Goal: Find specific page/section: Find specific page/section

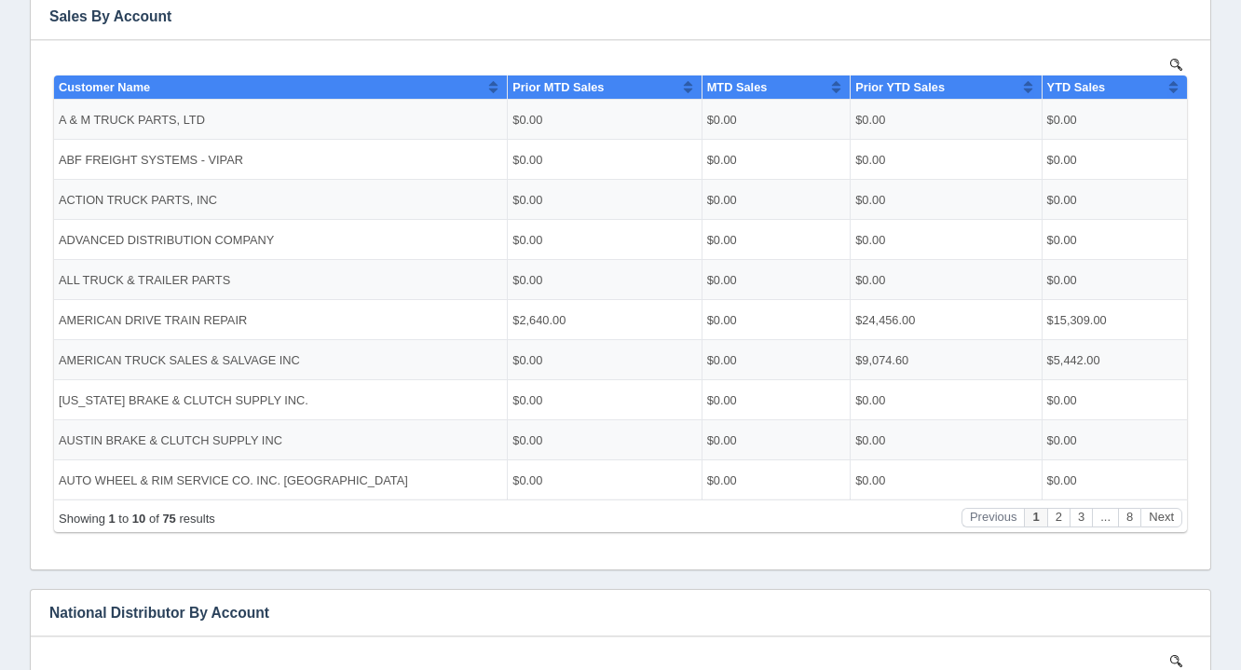
scroll to position [375, 0]
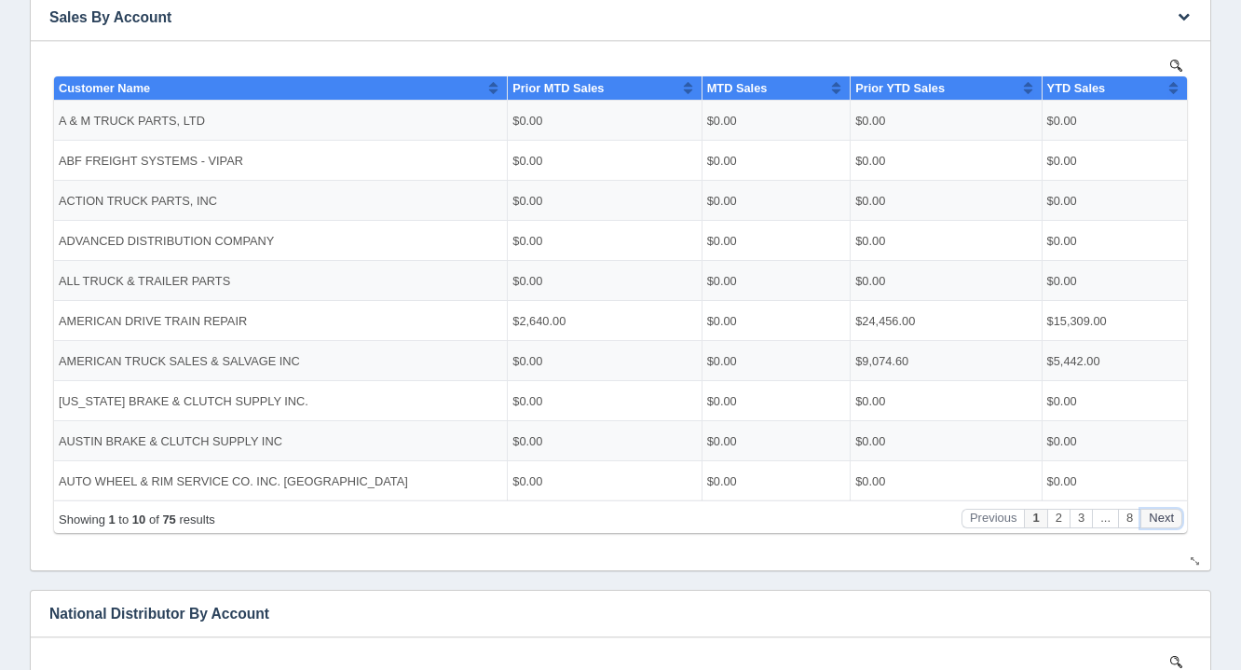
click at [1166, 524] on button "Next" at bounding box center [1161, 518] width 42 height 20
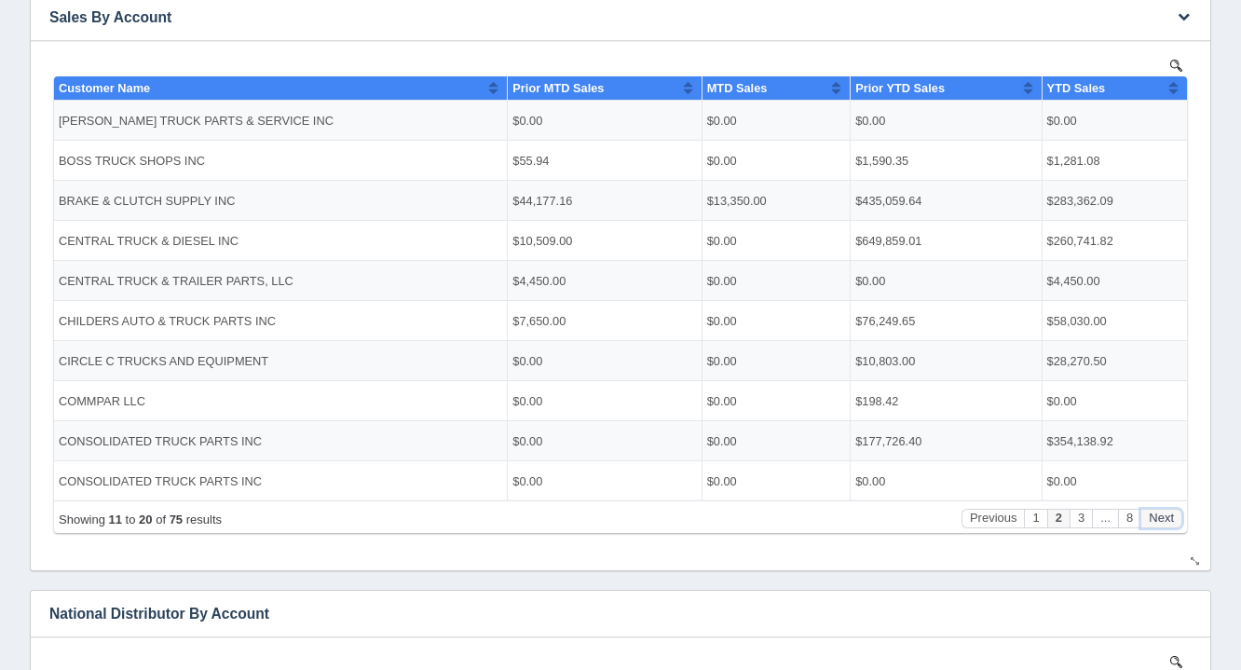
click at [1166, 524] on button "Next" at bounding box center [1161, 518] width 42 height 20
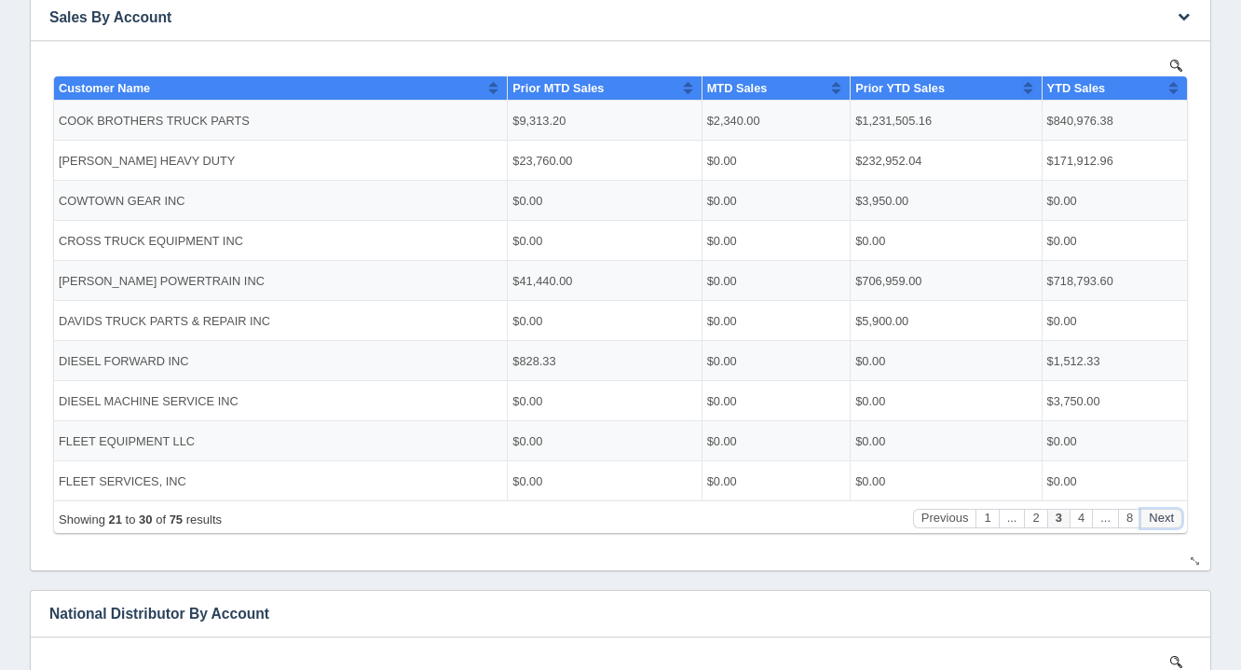
click at [1166, 524] on button "Next" at bounding box center [1161, 518] width 42 height 20
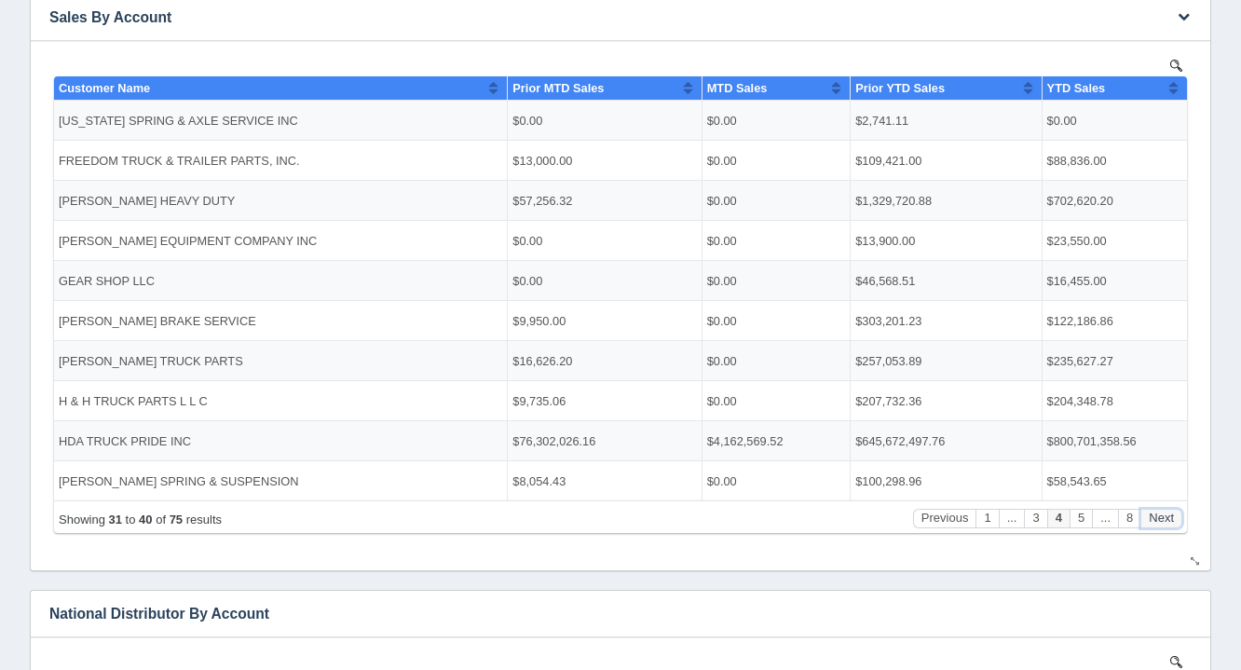
click at [1166, 524] on button "Next" at bounding box center [1161, 518] width 42 height 20
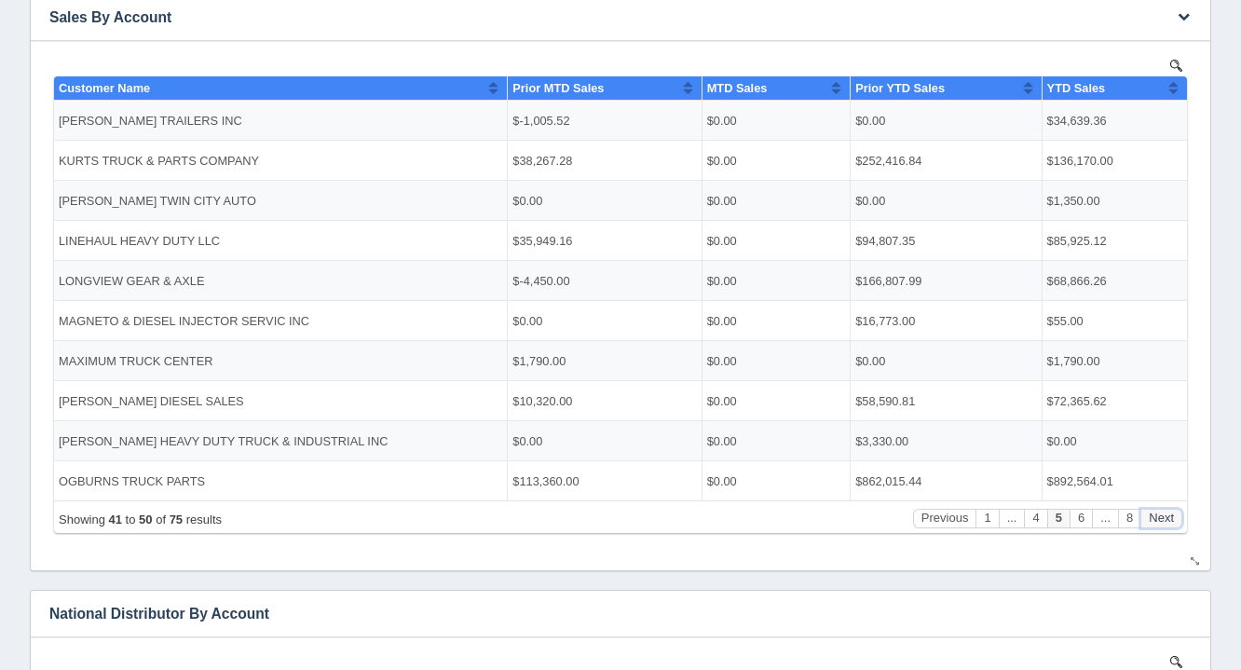
click at [1166, 524] on button "Next" at bounding box center [1161, 518] width 42 height 20
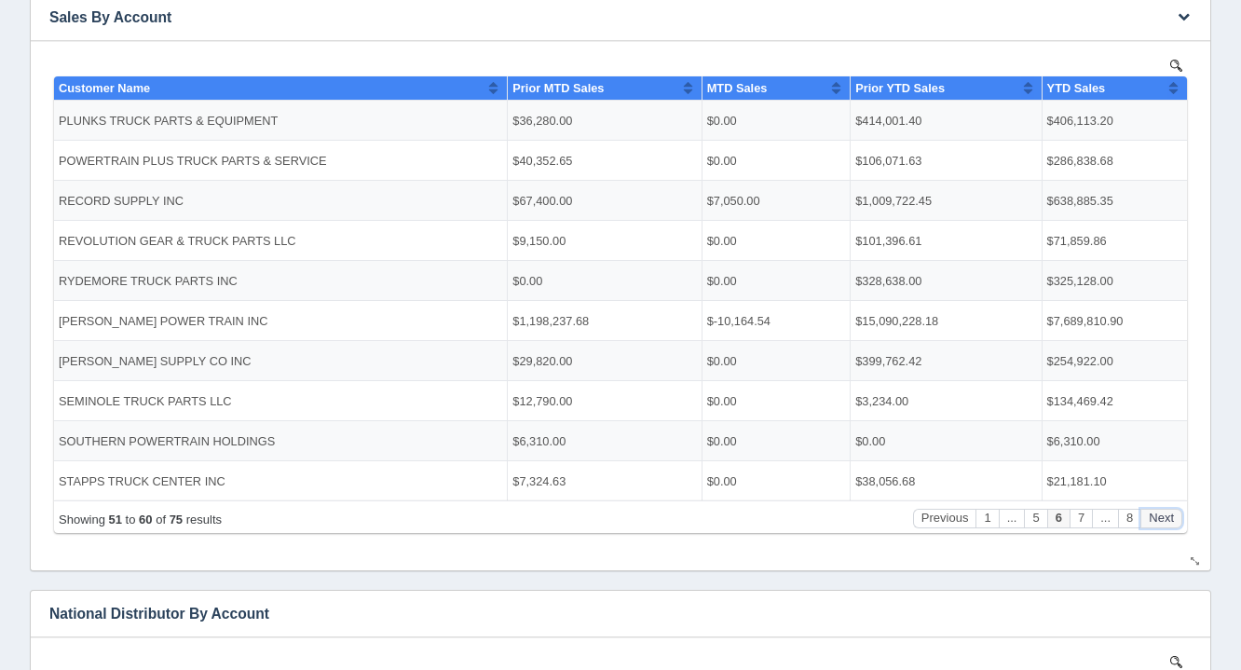
click at [1166, 524] on button "Next" at bounding box center [1161, 518] width 42 height 20
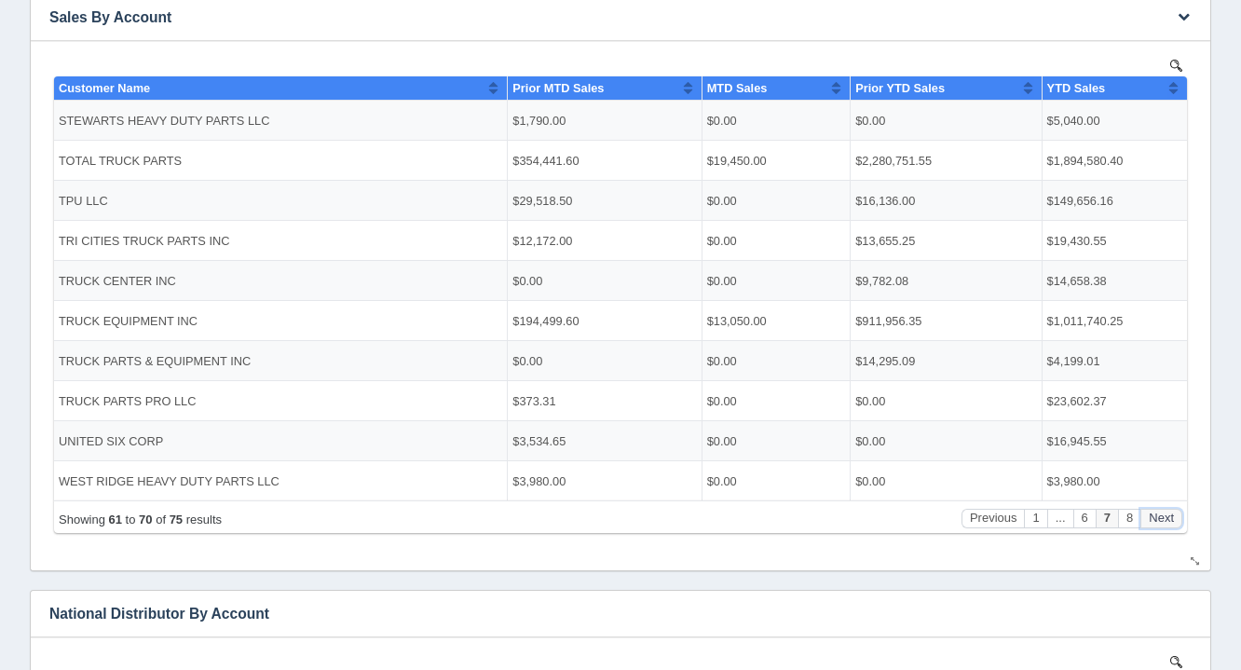
click at [1166, 524] on button "Next" at bounding box center [1161, 518] width 42 height 20
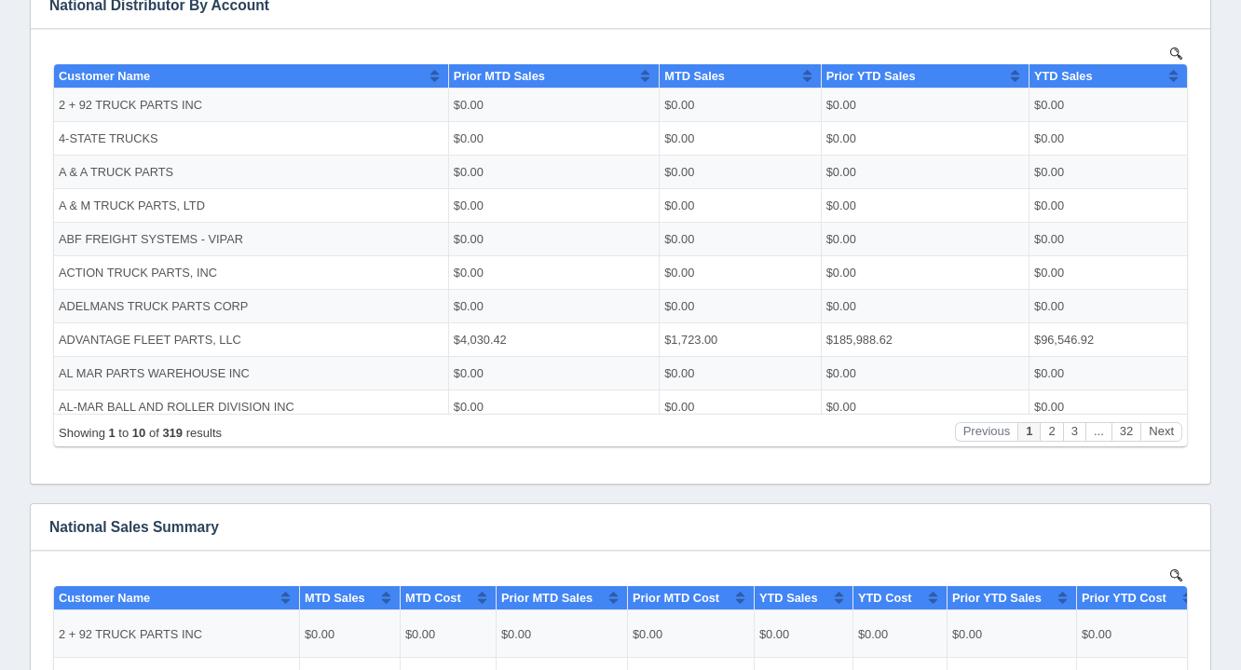
scroll to position [986, 0]
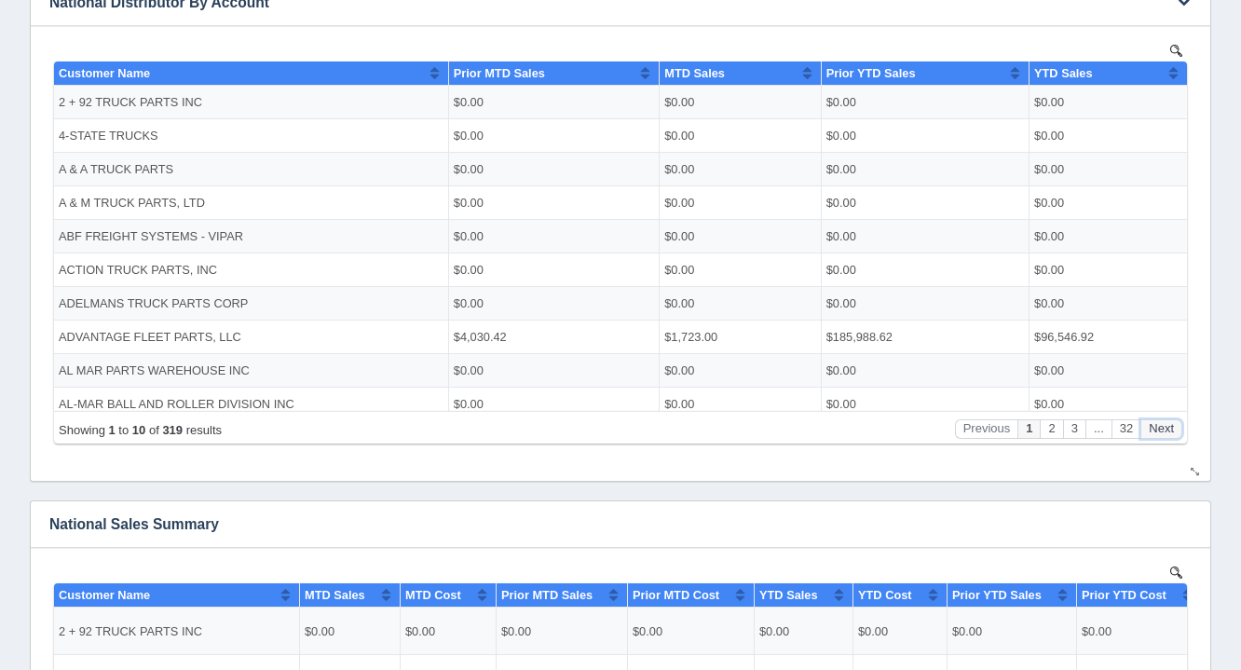
click at [1161, 433] on button "Next" at bounding box center [1161, 428] width 42 height 20
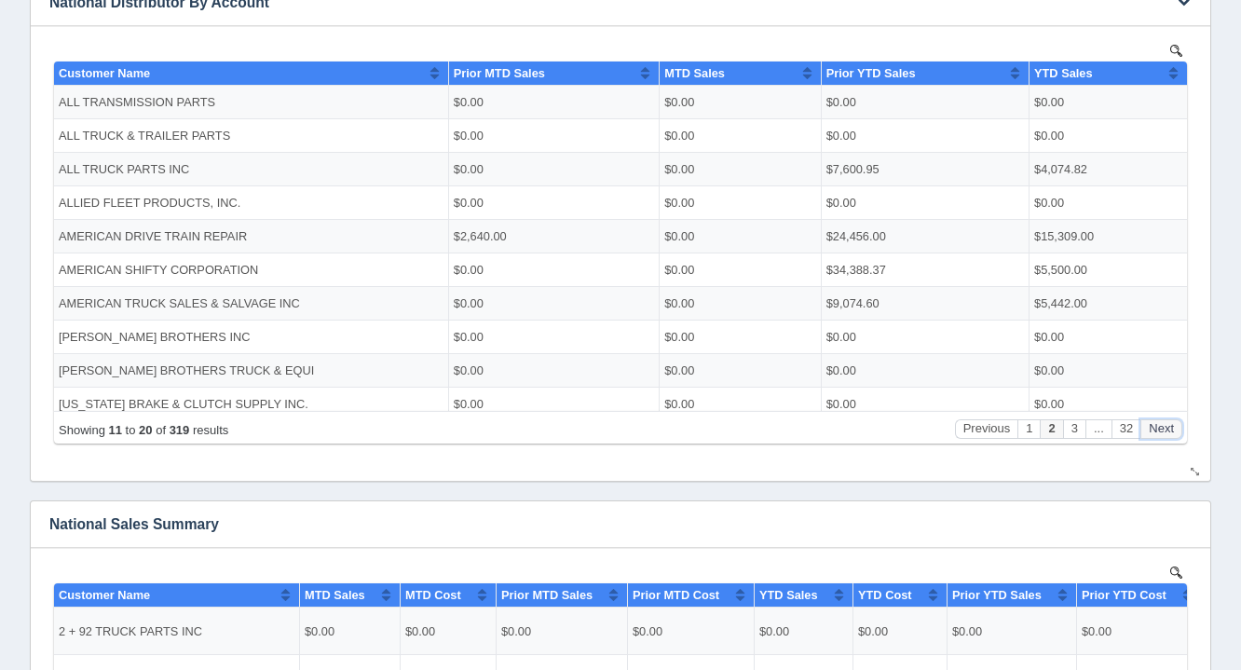
click at [1161, 433] on button "Next" at bounding box center [1161, 428] width 42 height 20
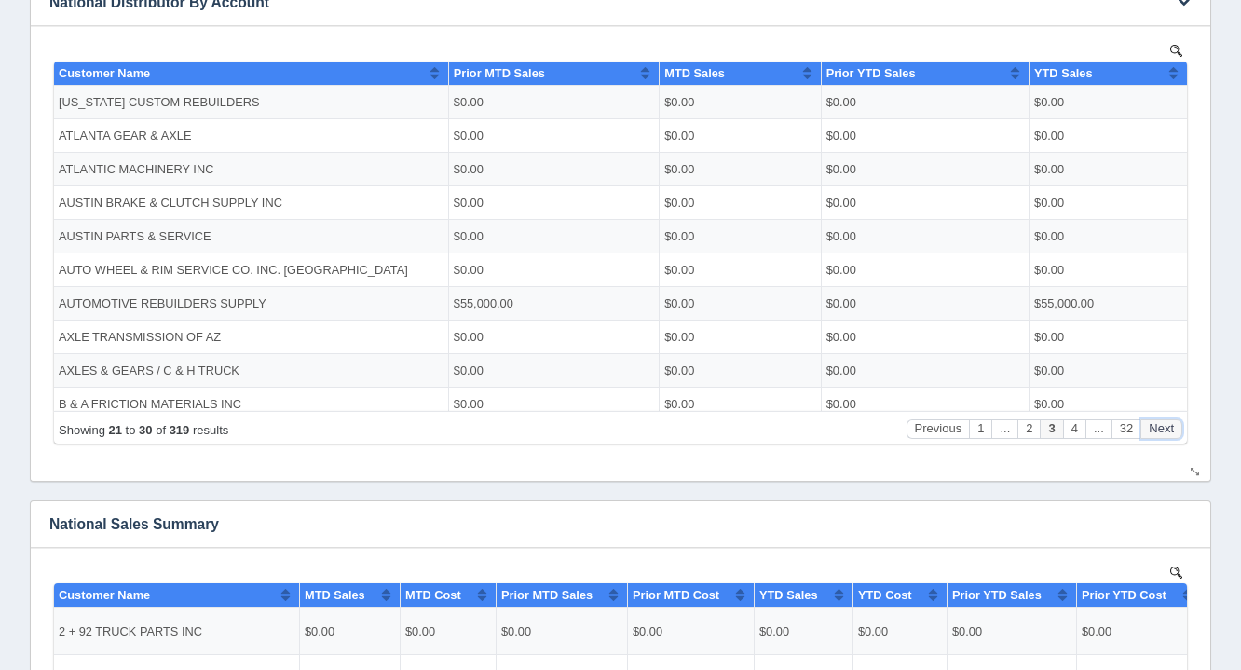
click at [1161, 433] on button "Next" at bounding box center [1161, 428] width 42 height 20
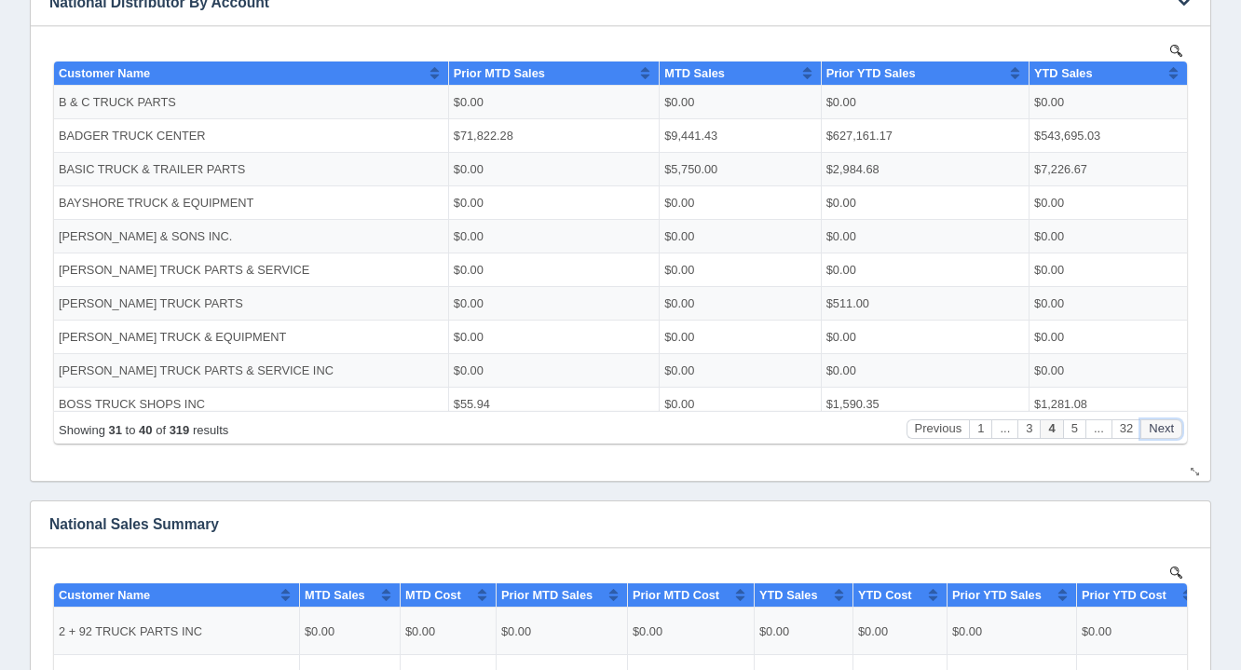
click at [1161, 433] on button "Next" at bounding box center [1161, 428] width 42 height 20
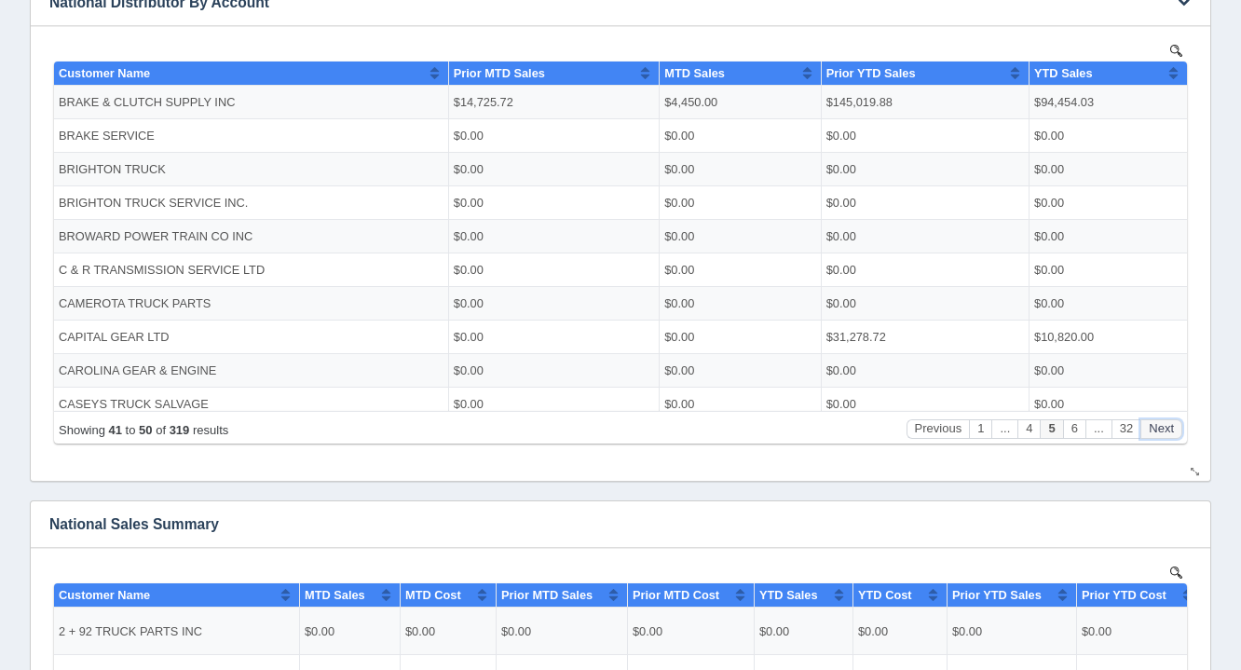
click at [1161, 433] on button "Next" at bounding box center [1161, 428] width 42 height 20
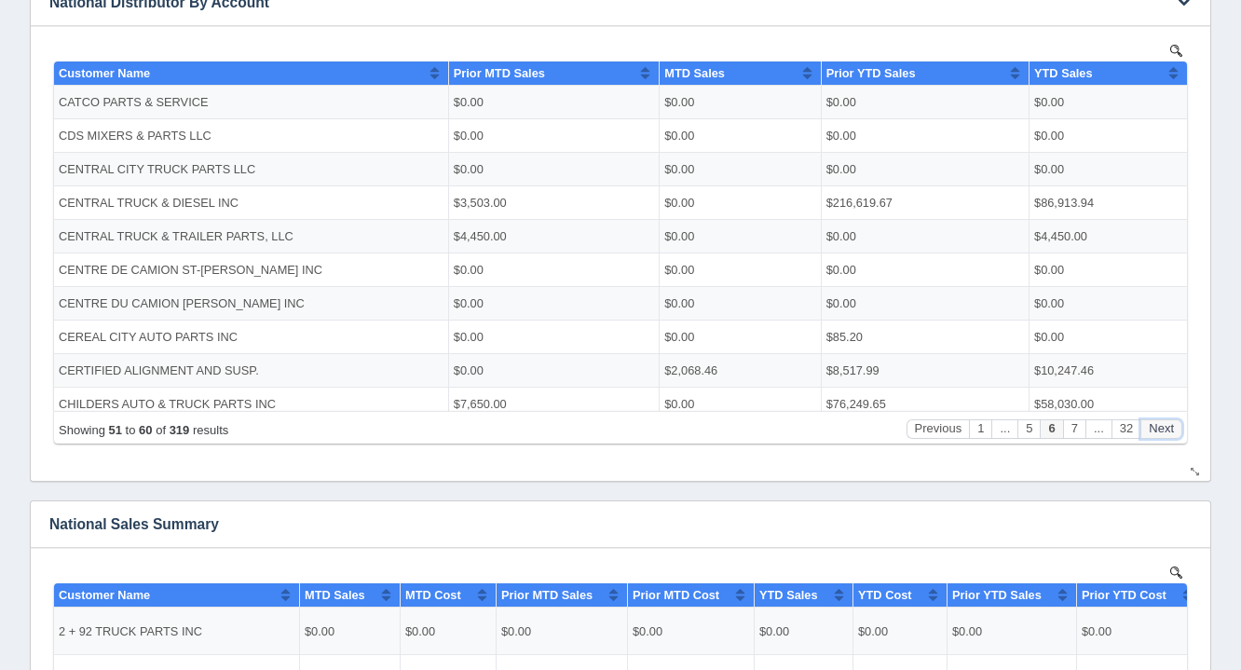
click at [1161, 433] on button "Next" at bounding box center [1161, 428] width 42 height 20
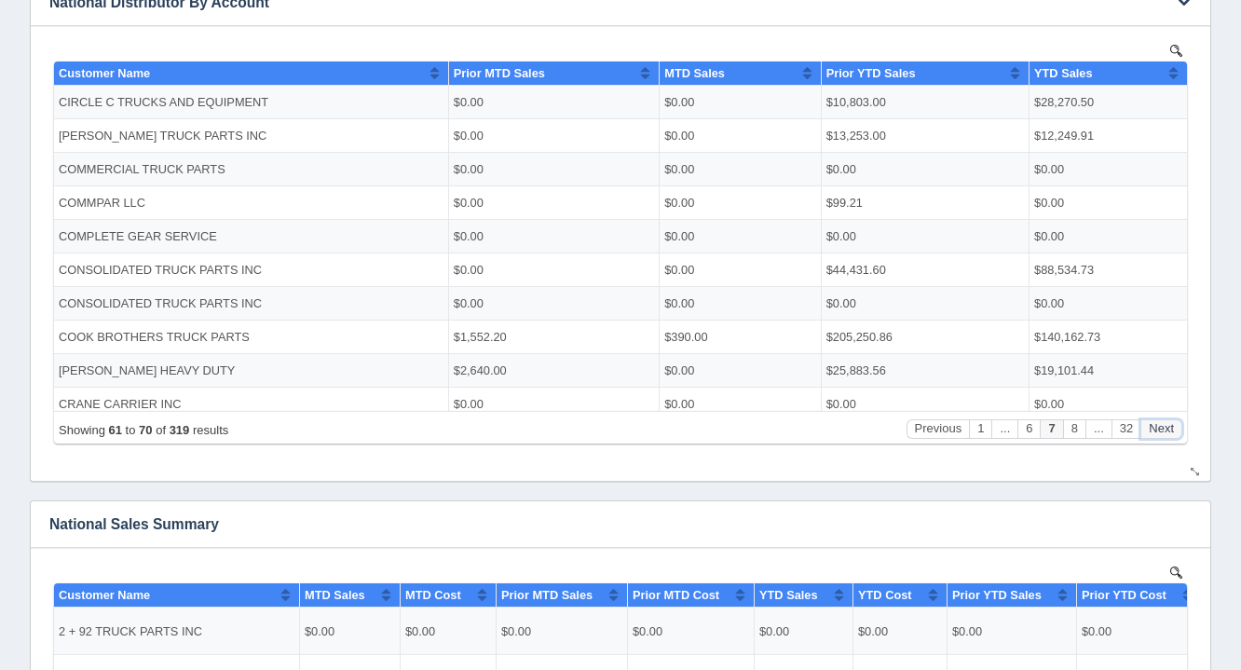
click at [1161, 433] on button "Next" at bounding box center [1161, 428] width 42 height 20
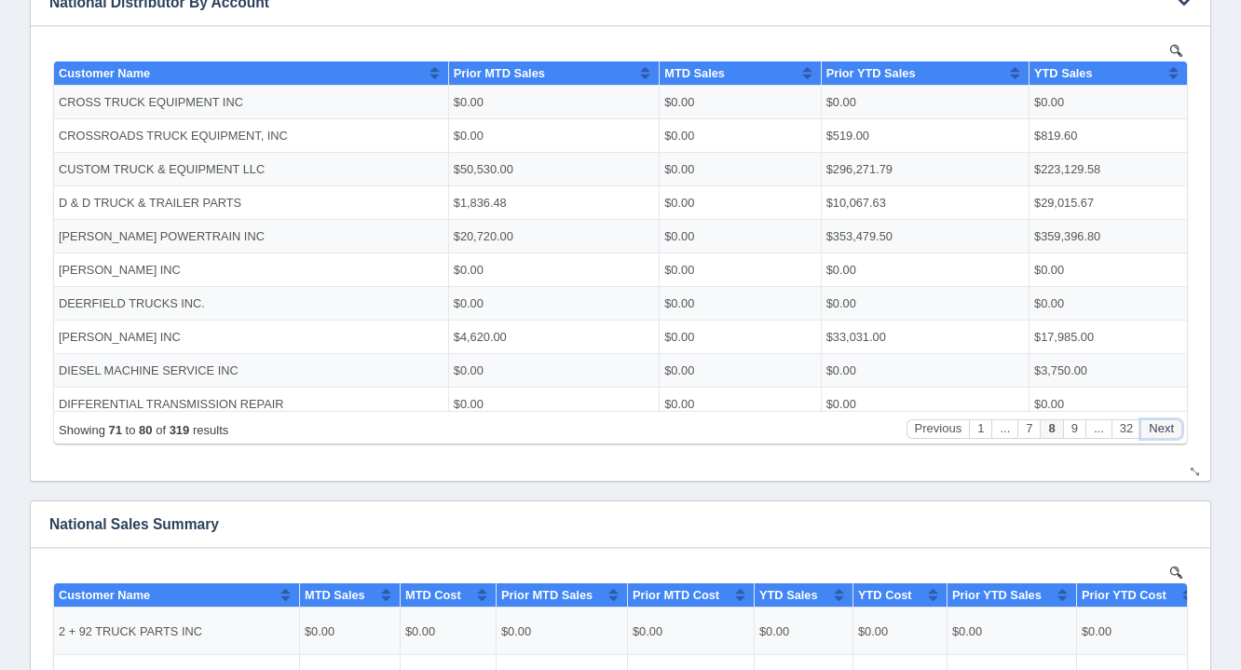
click at [1161, 433] on button "Next" at bounding box center [1161, 428] width 42 height 20
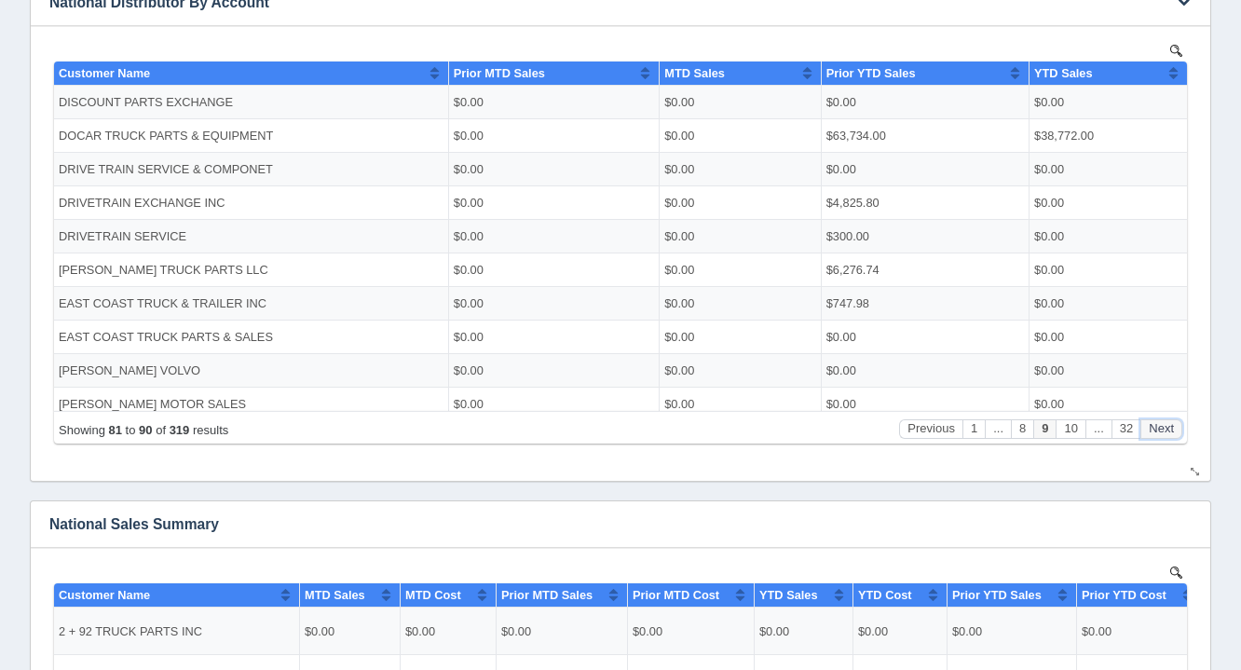
click at [1161, 433] on button "Next" at bounding box center [1161, 428] width 42 height 20
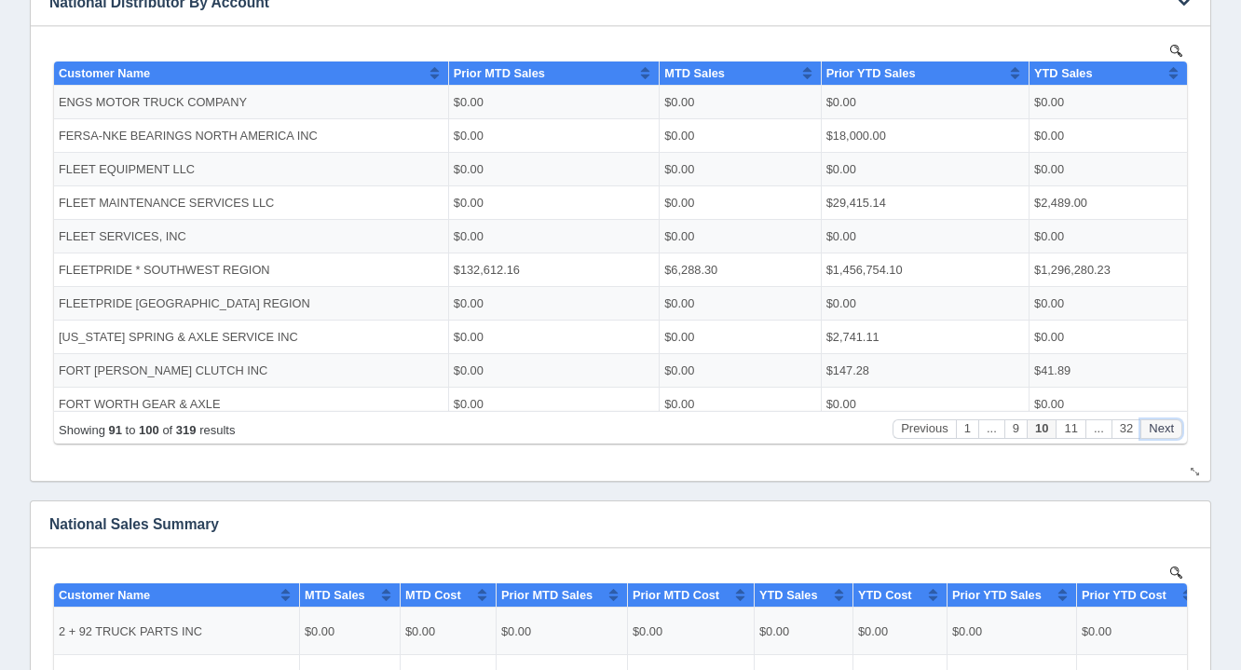
click at [1161, 433] on button "Next" at bounding box center [1161, 428] width 42 height 20
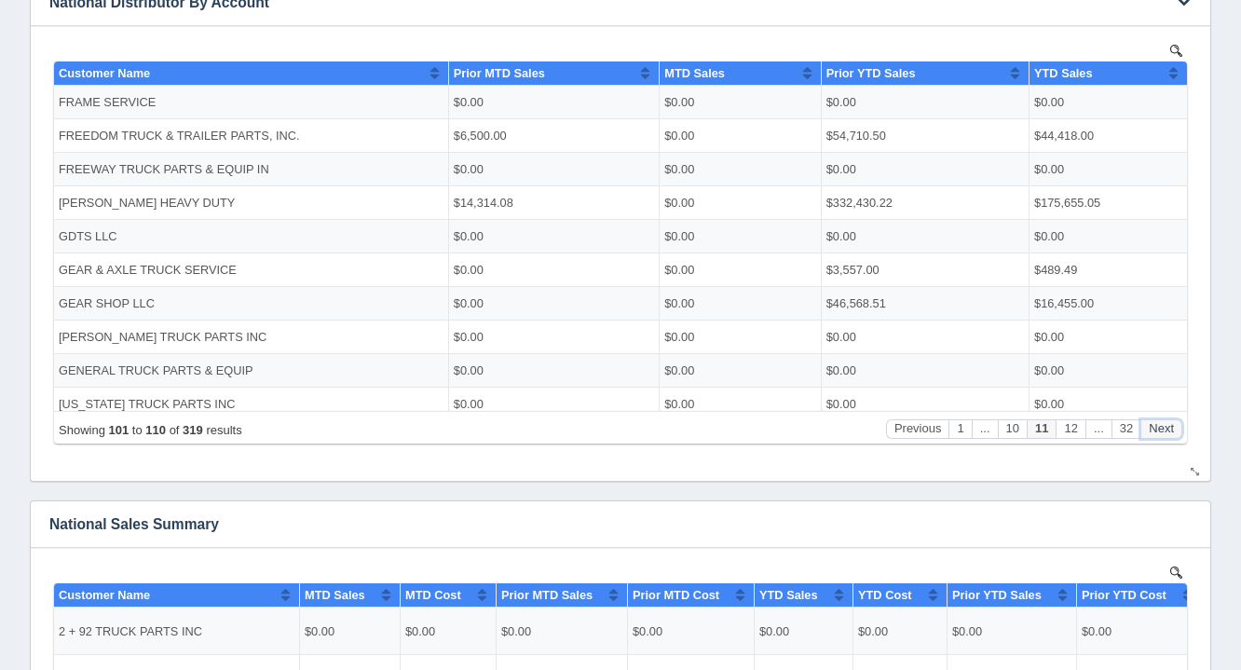
click at [1161, 433] on button "Next" at bounding box center [1161, 428] width 42 height 20
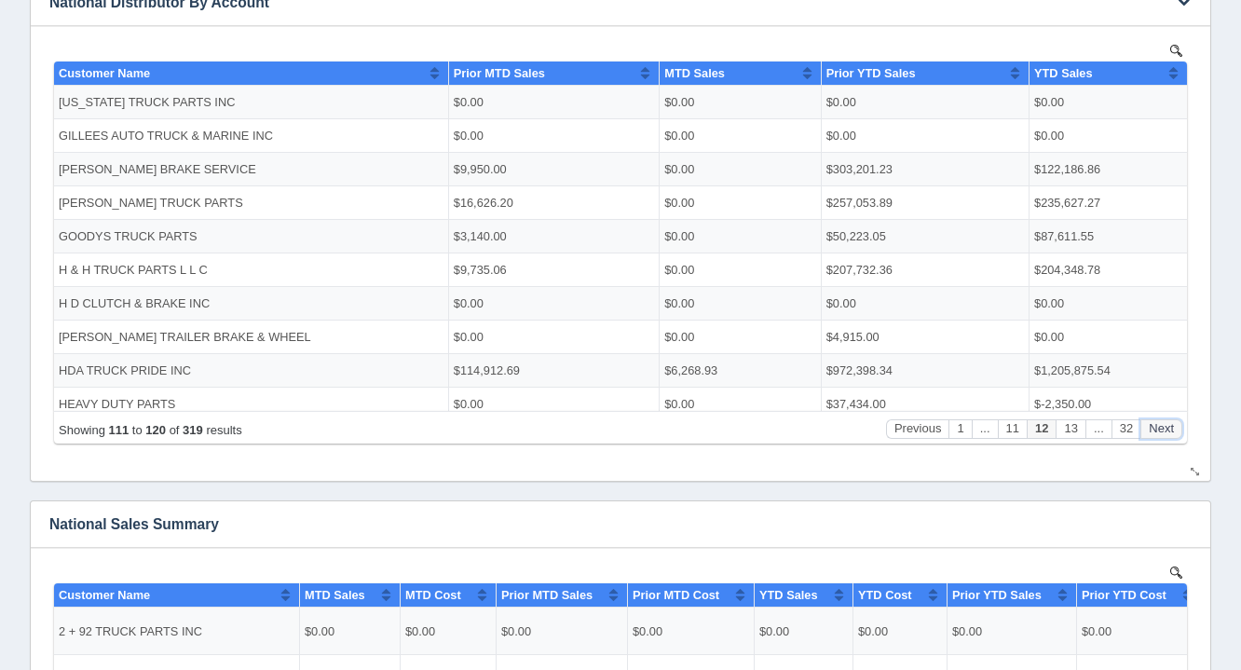
click at [1161, 433] on button "Next" at bounding box center [1161, 428] width 42 height 20
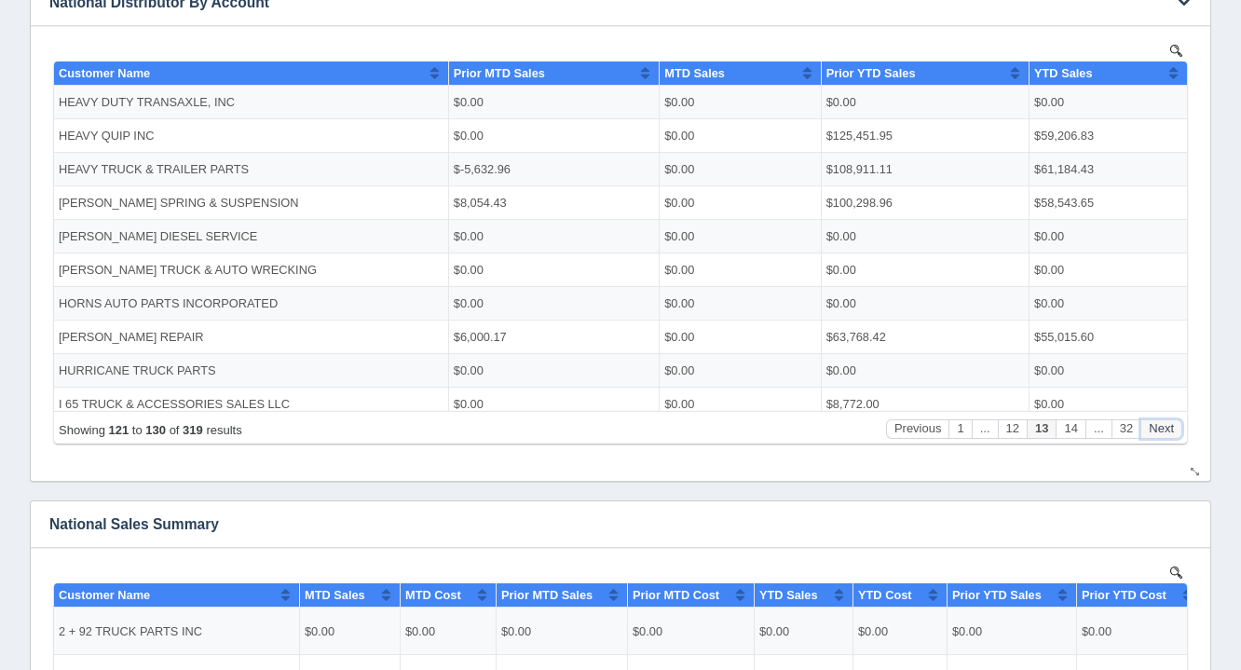
click at [1161, 433] on button "Next" at bounding box center [1161, 428] width 42 height 20
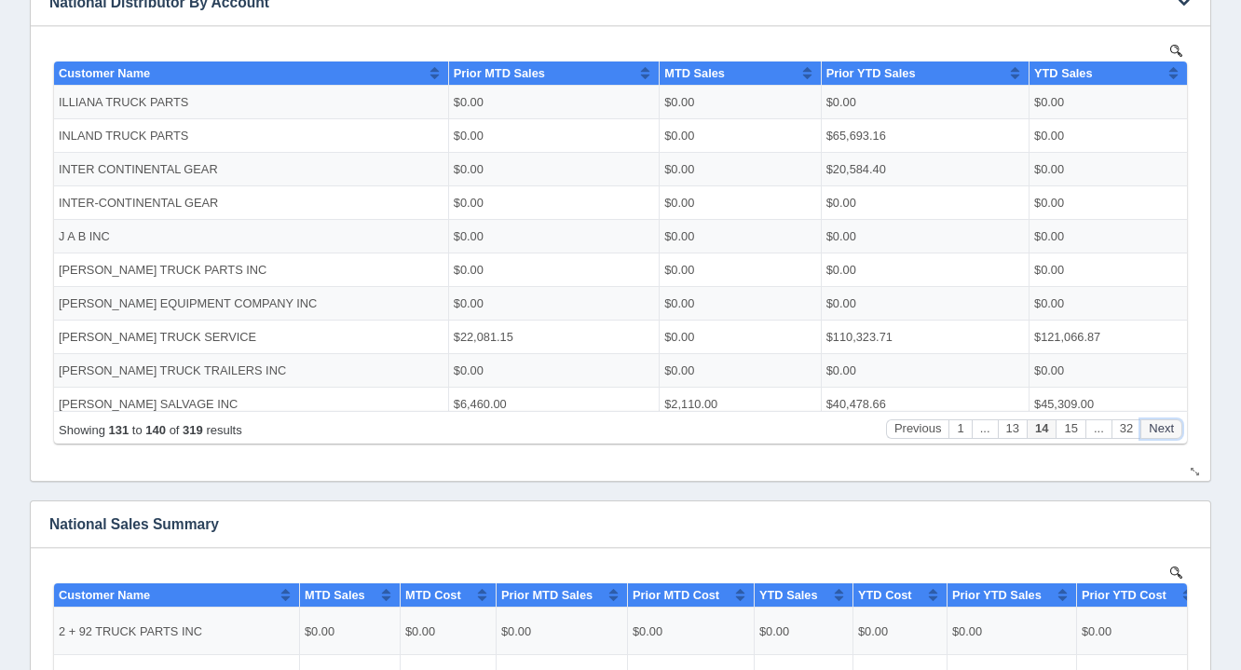
click at [1161, 433] on button "Next" at bounding box center [1161, 428] width 42 height 20
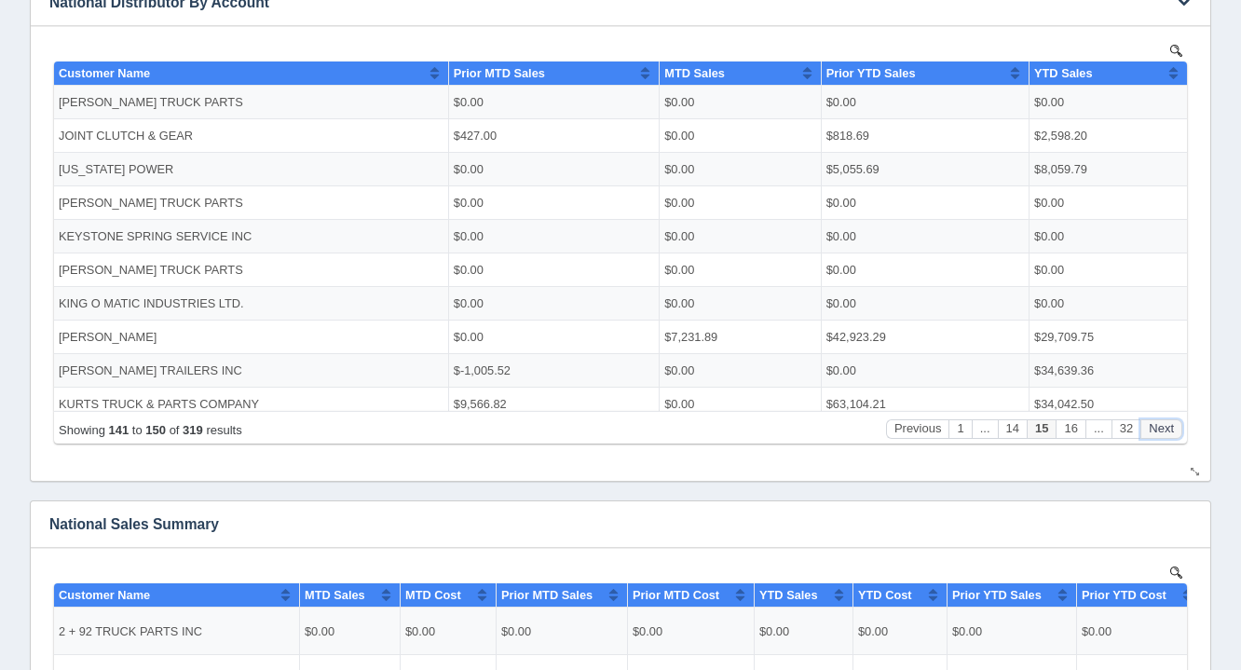
click at [1161, 433] on button "Next" at bounding box center [1161, 428] width 42 height 20
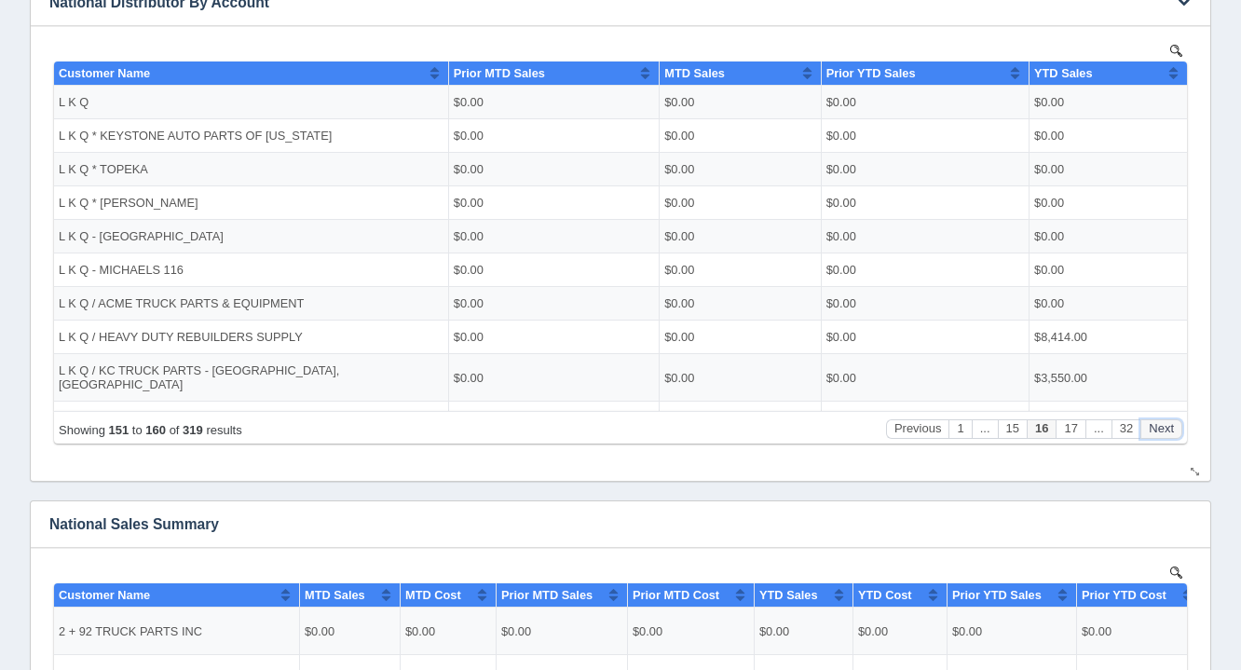
click at [1161, 433] on button "Next" at bounding box center [1161, 428] width 42 height 20
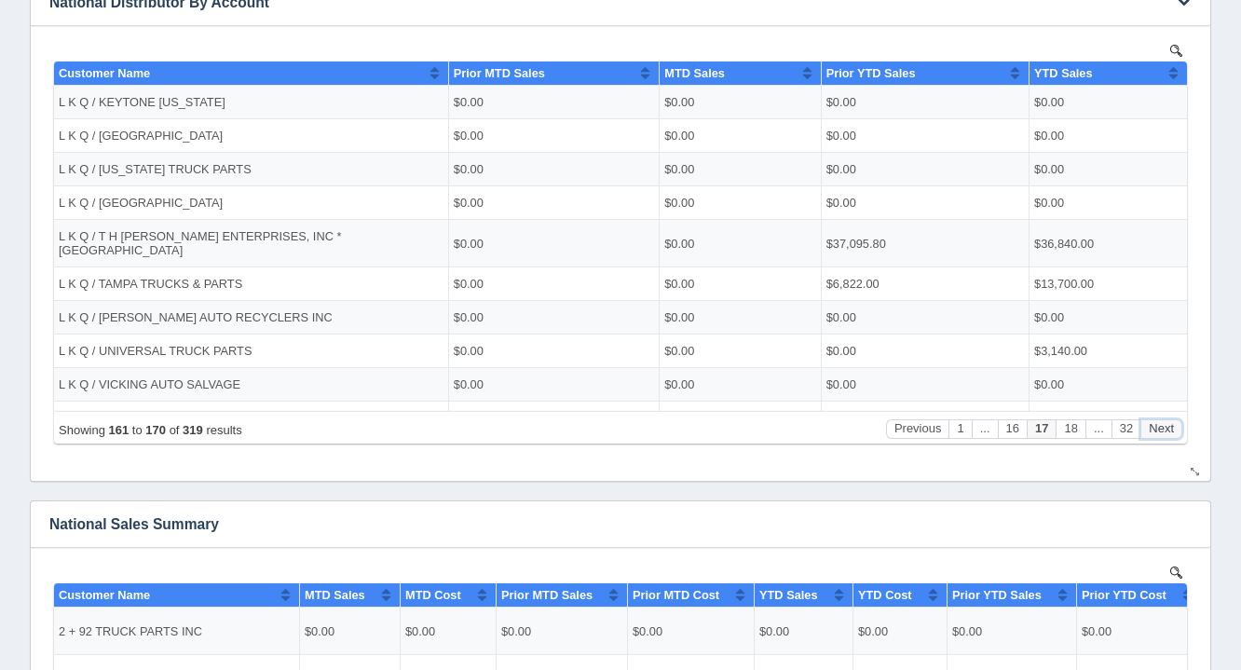
click at [1161, 433] on button "Next" at bounding box center [1161, 428] width 42 height 20
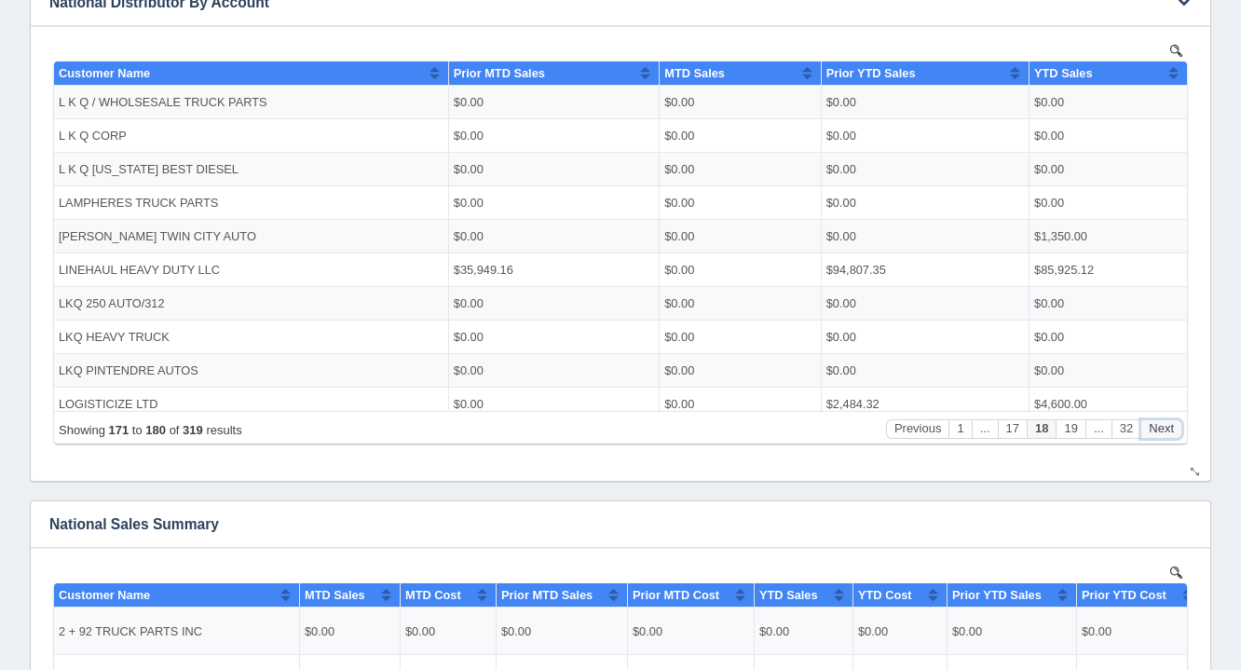
click at [1161, 433] on button "Next" at bounding box center [1161, 428] width 42 height 20
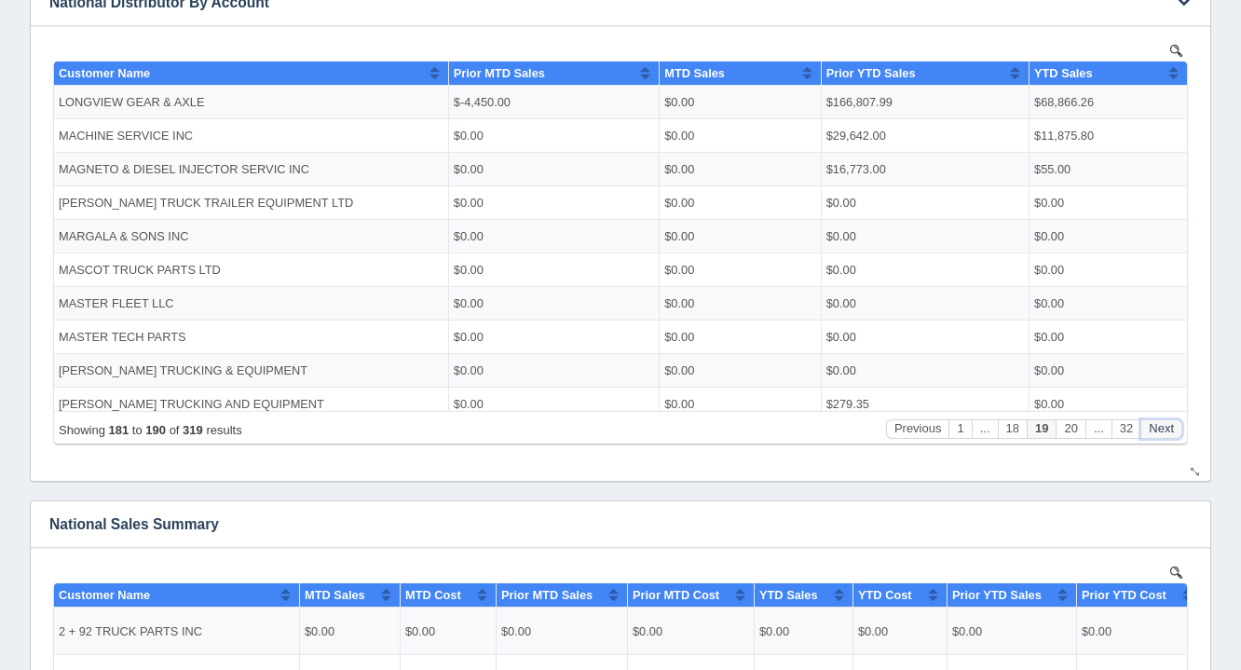
click at [1161, 433] on button "Next" at bounding box center [1161, 428] width 42 height 20
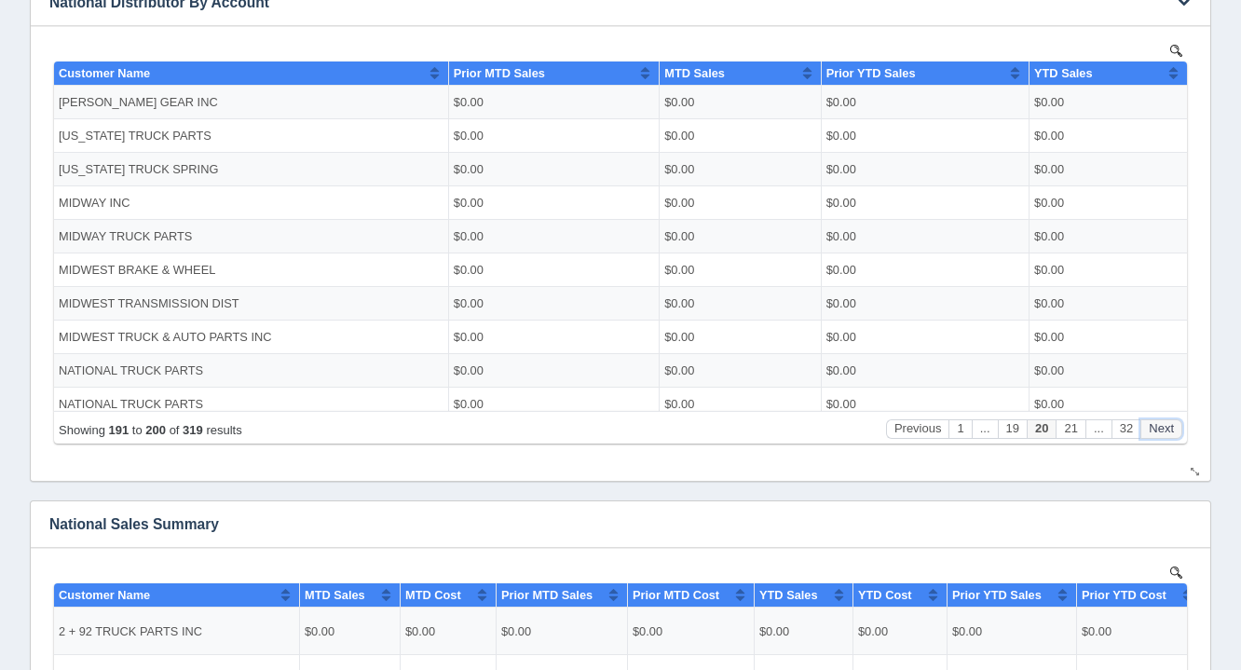
click at [1161, 433] on button "Next" at bounding box center [1161, 428] width 42 height 20
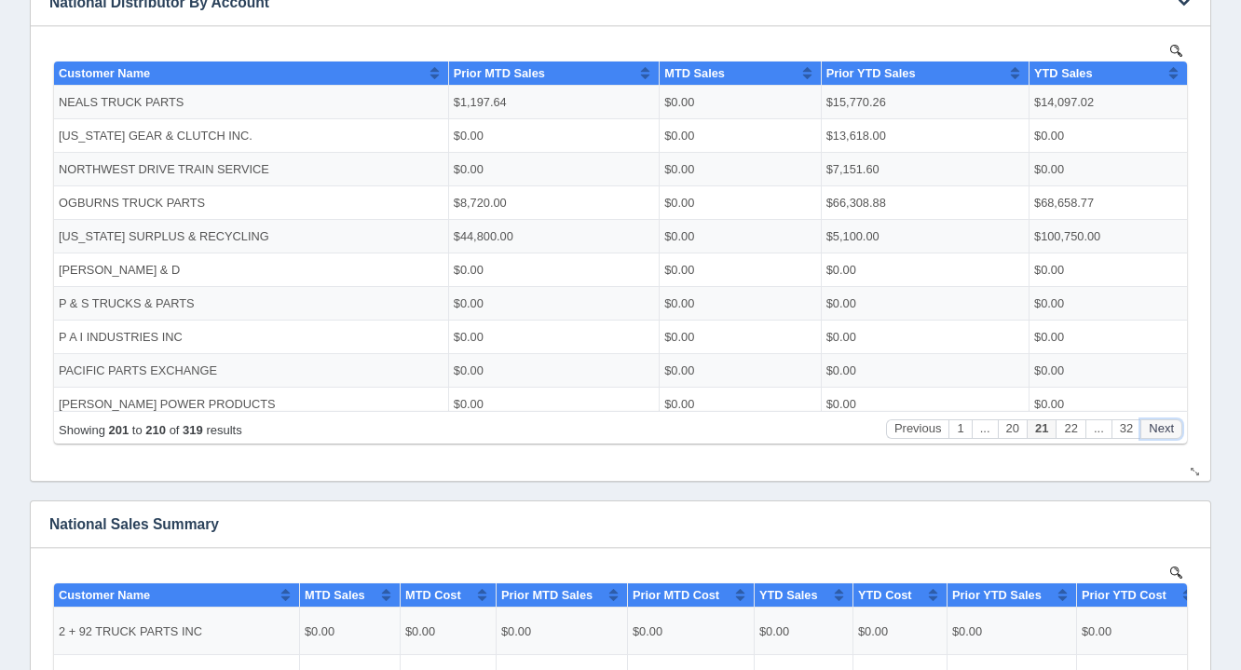
click at [1161, 433] on button "Next" at bounding box center [1161, 428] width 42 height 20
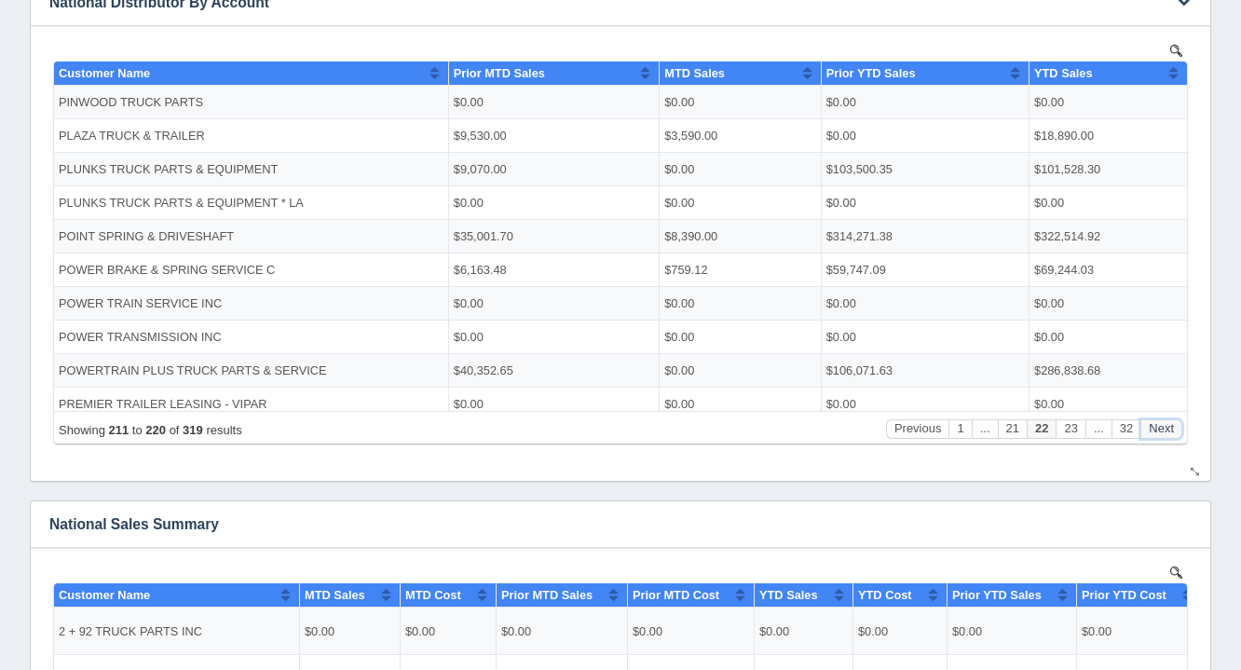
click at [1161, 433] on button "Next" at bounding box center [1161, 428] width 42 height 20
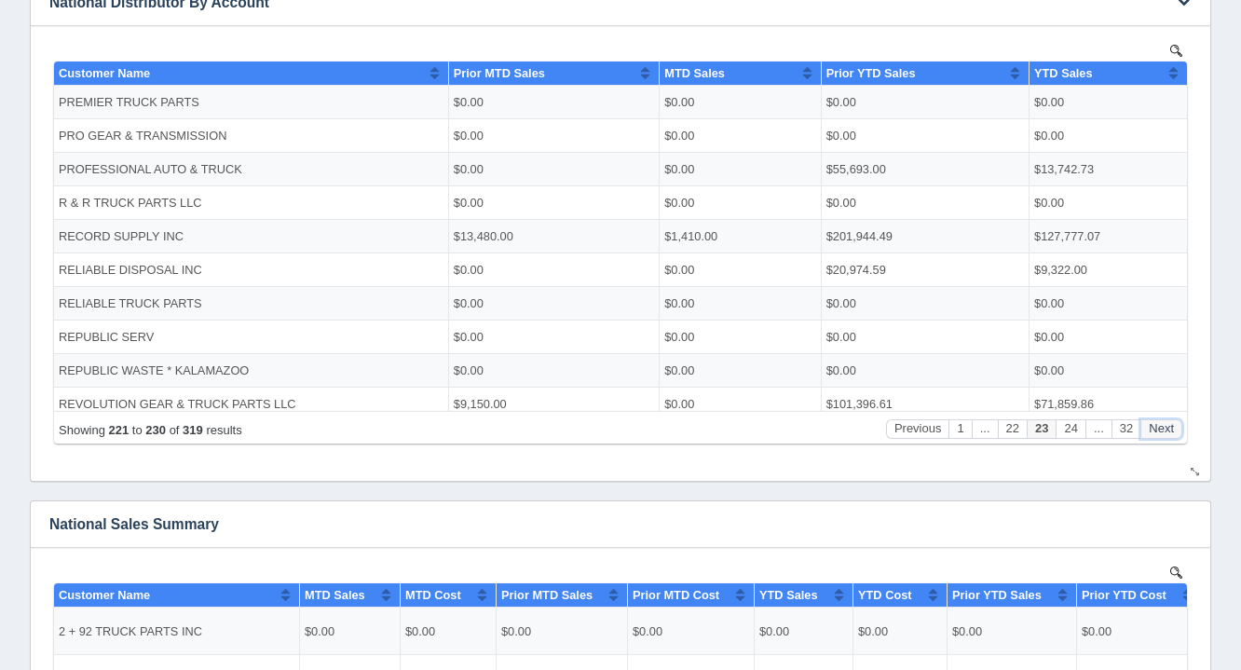
click at [1161, 433] on button "Next" at bounding box center [1161, 428] width 42 height 20
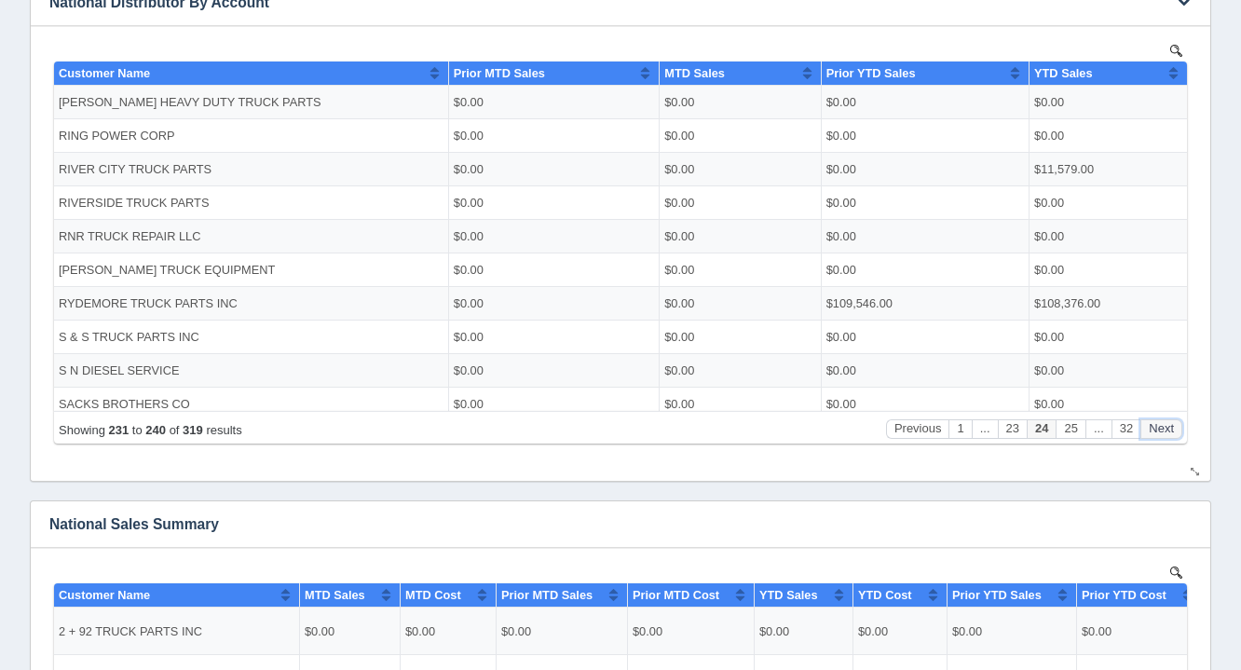
click at [1161, 433] on button "Next" at bounding box center [1161, 428] width 42 height 20
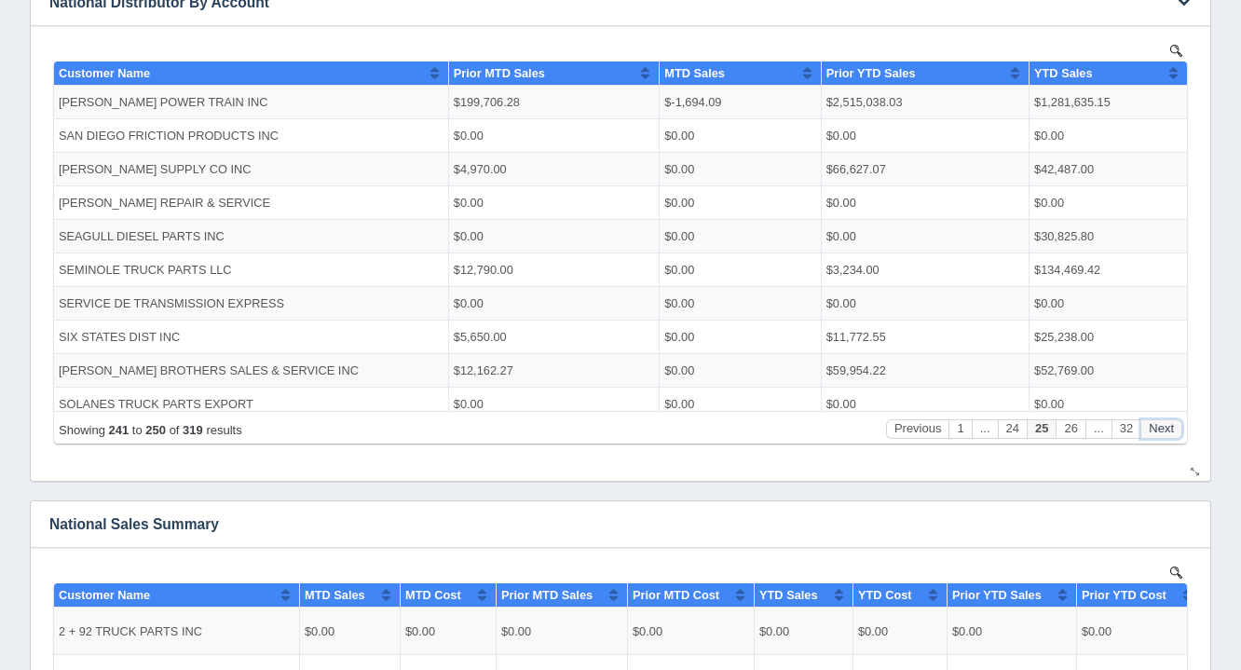
click at [1161, 433] on button "Next" at bounding box center [1161, 428] width 42 height 20
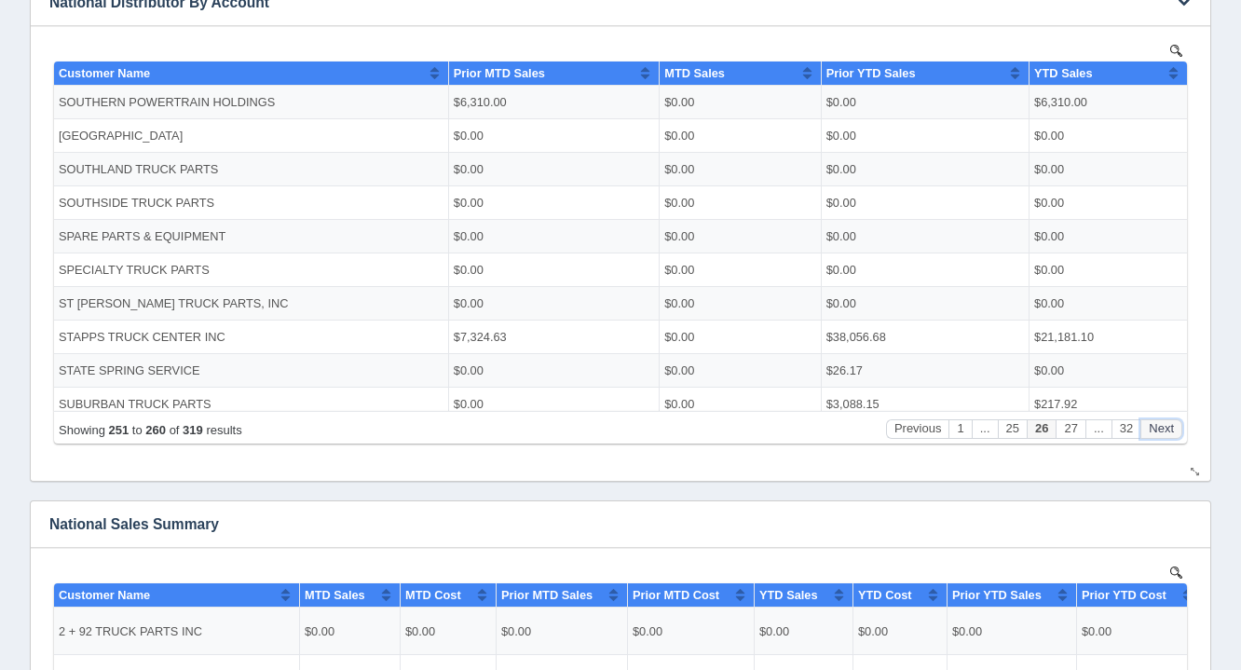
click at [1161, 433] on button "Next" at bounding box center [1161, 428] width 42 height 20
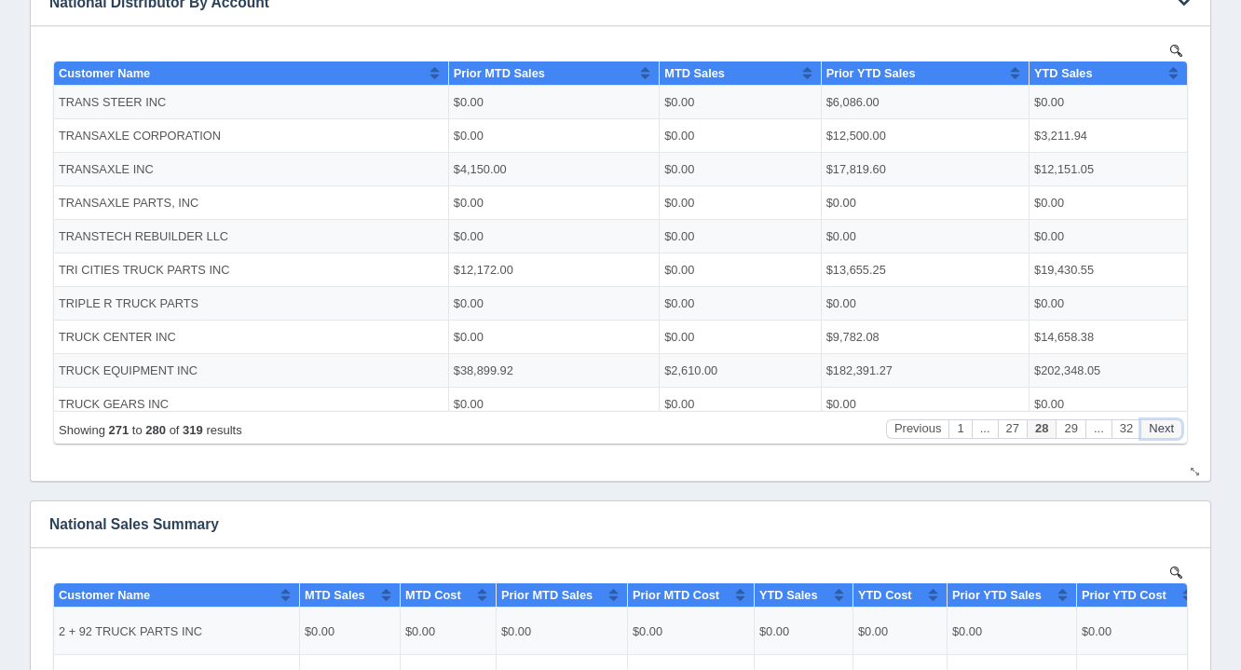
click at [1161, 433] on button "Next" at bounding box center [1161, 428] width 42 height 20
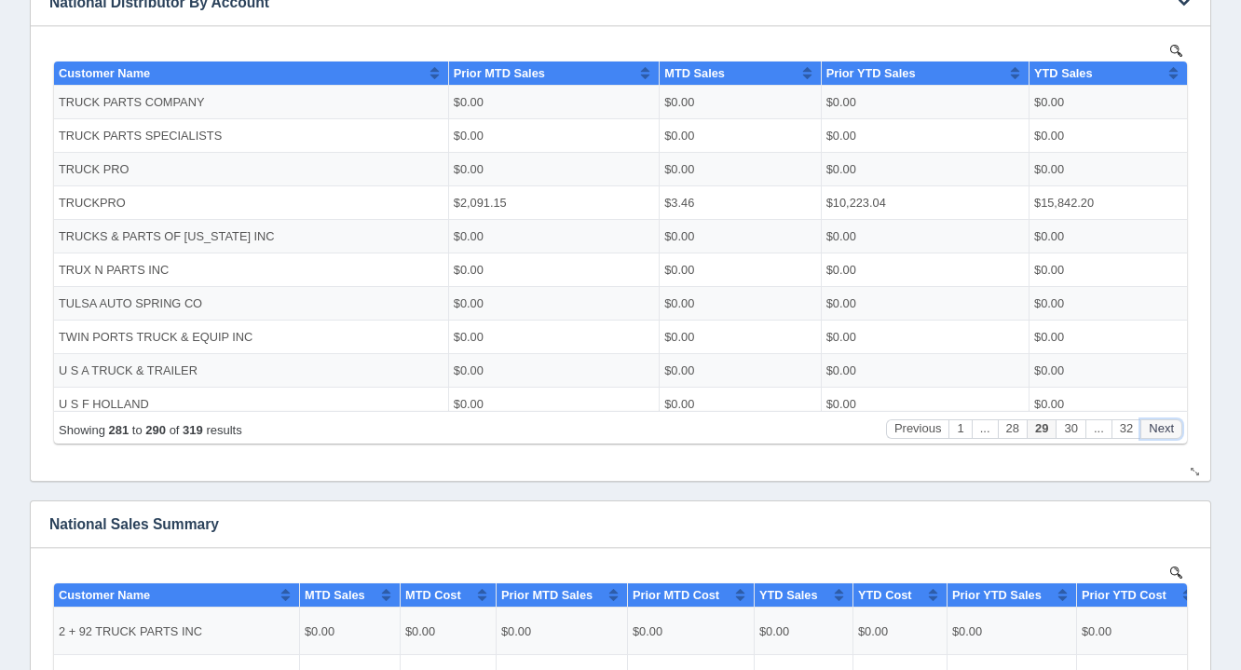
click at [1161, 433] on button "Next" at bounding box center [1161, 428] width 42 height 20
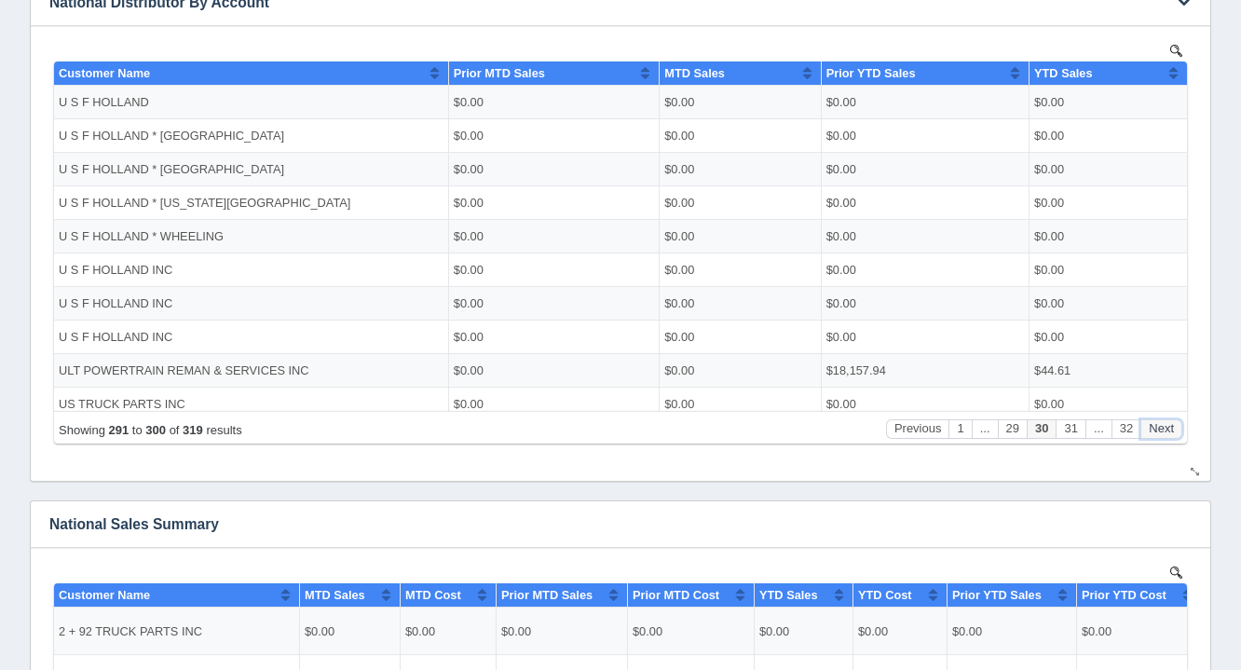
click at [1161, 433] on button "Next" at bounding box center [1161, 428] width 42 height 20
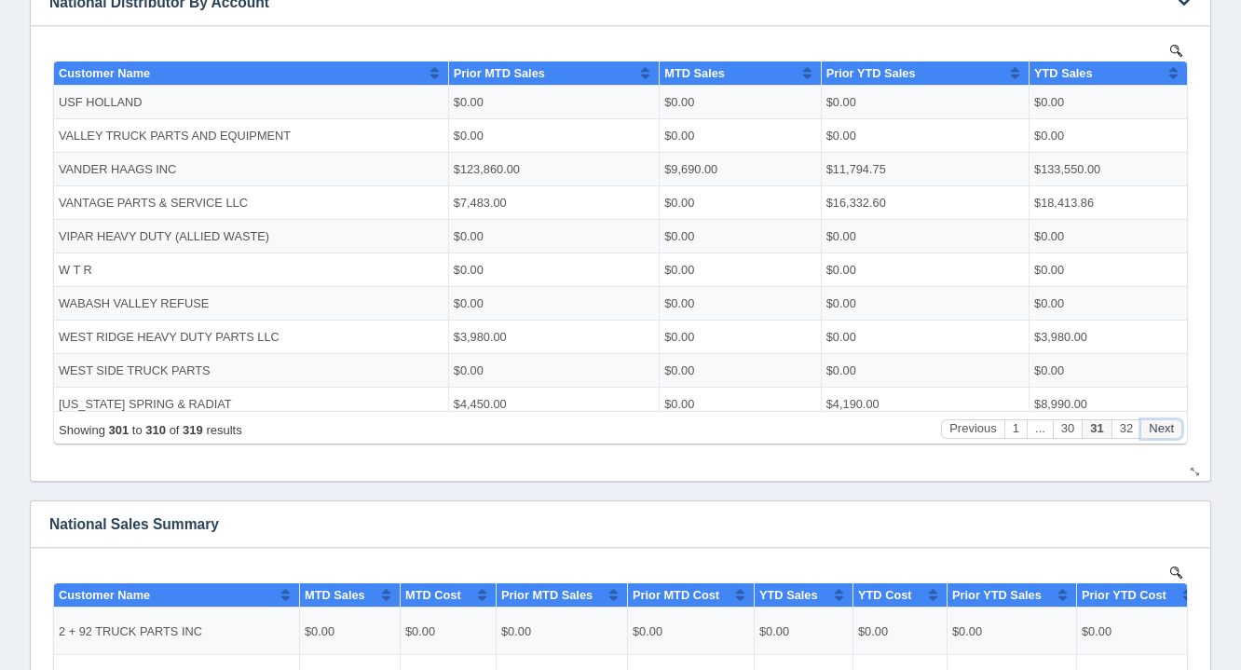
click at [1161, 433] on button "Next" at bounding box center [1161, 428] width 42 height 20
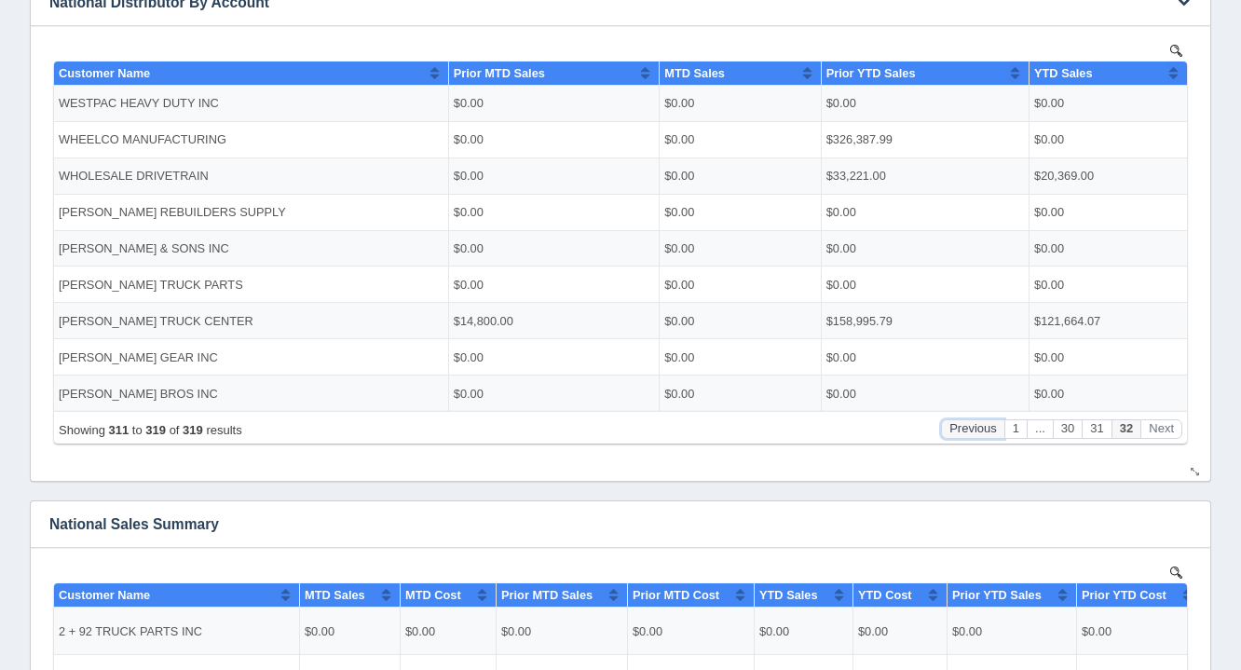
click at [972, 435] on button "Previous" at bounding box center [972, 428] width 63 height 20
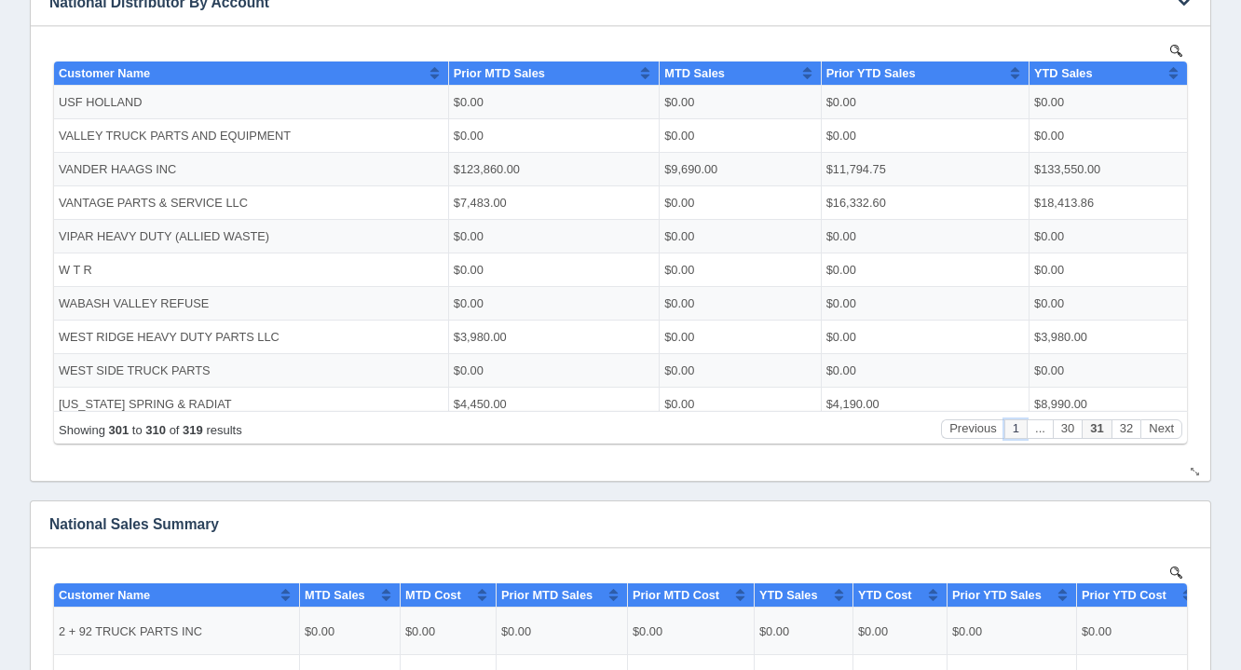
click at [1016, 426] on button "1" at bounding box center [1015, 428] width 22 height 20
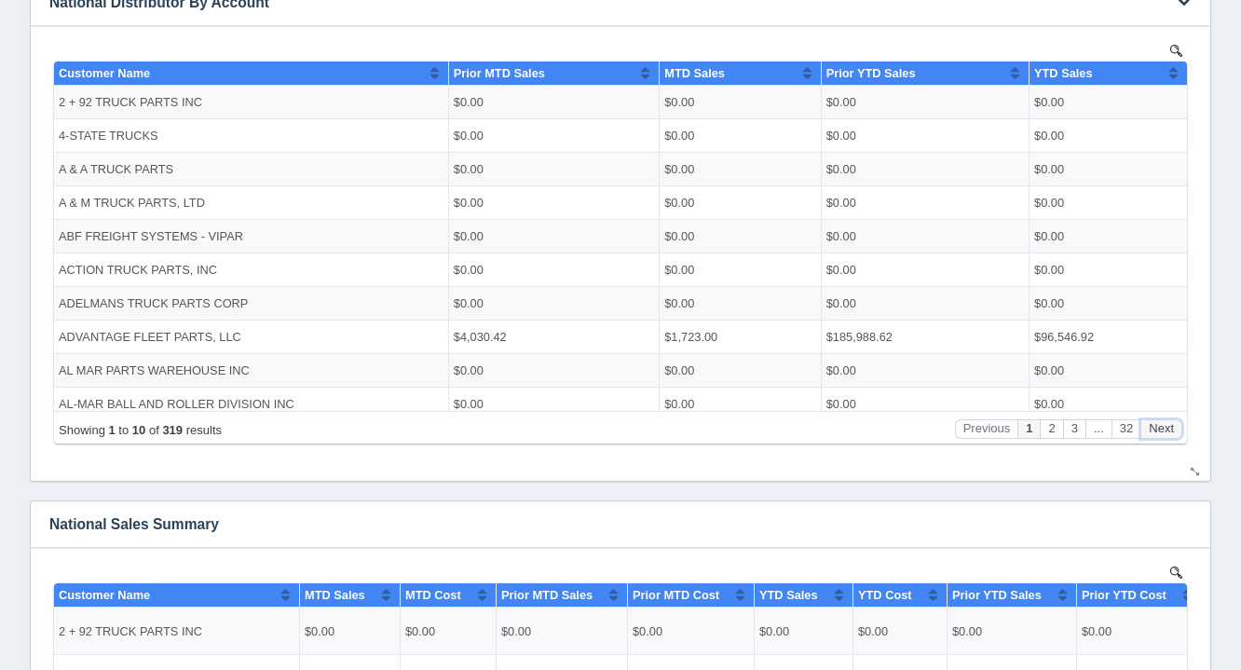
click at [1177, 420] on button "Next" at bounding box center [1161, 428] width 42 height 20
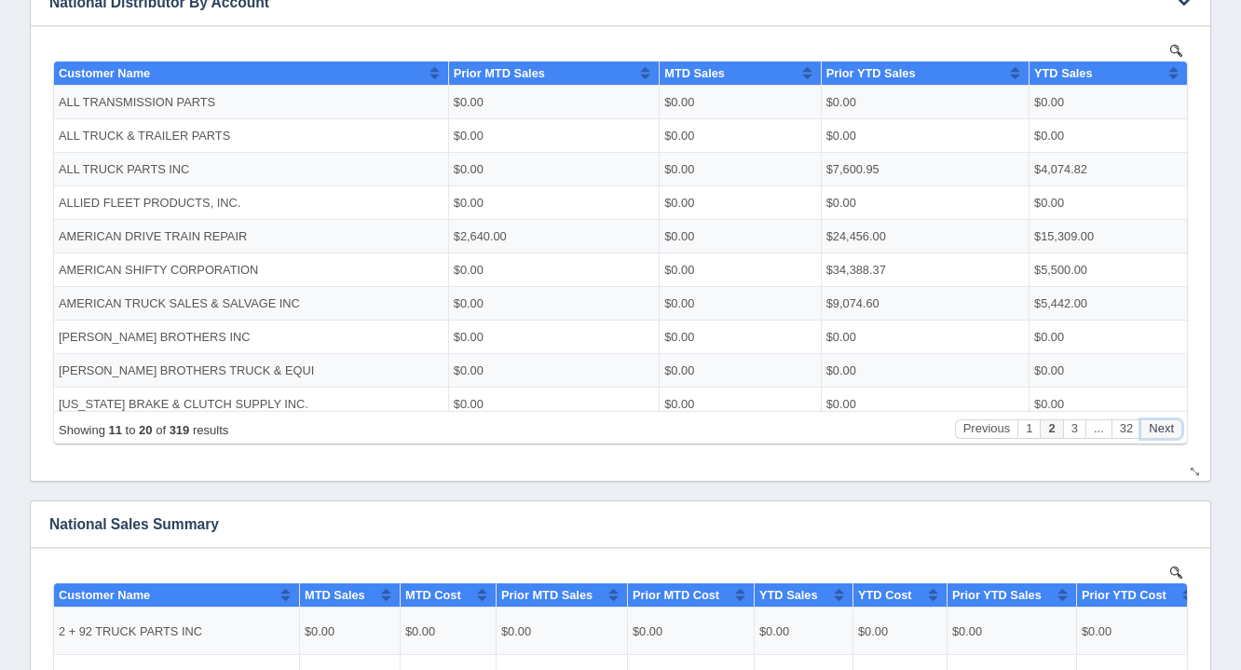
click at [1177, 420] on button "Next" at bounding box center [1161, 428] width 42 height 20
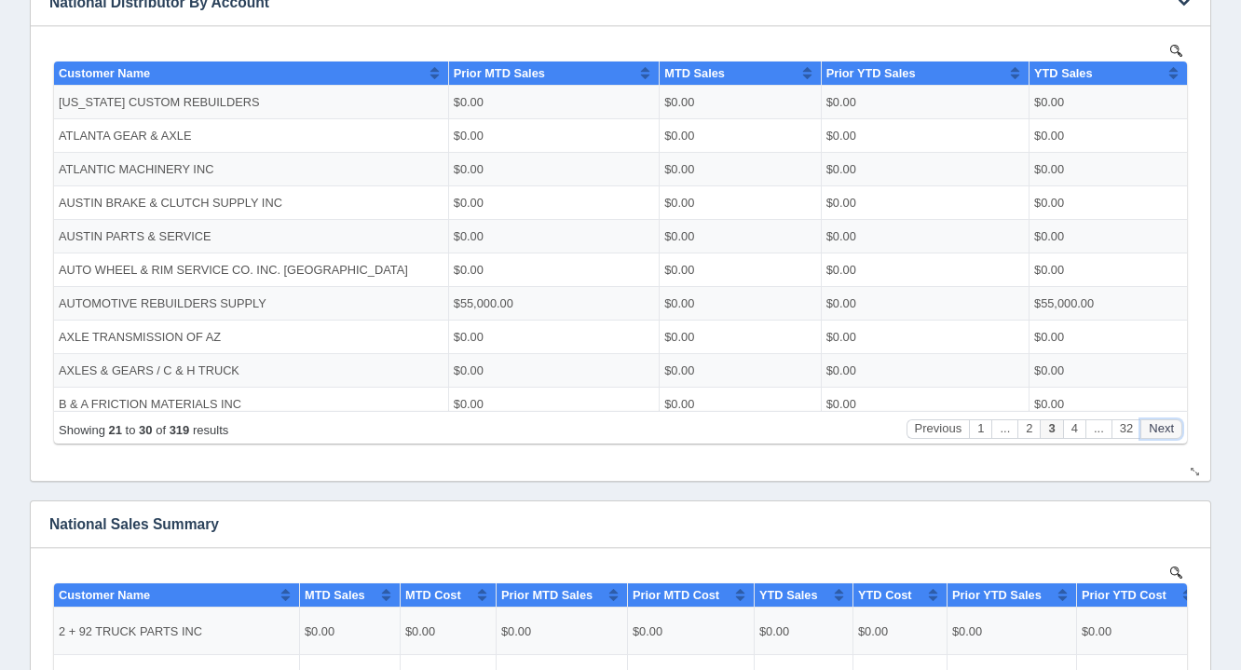
click at [1177, 420] on button "Next" at bounding box center [1161, 428] width 42 height 20
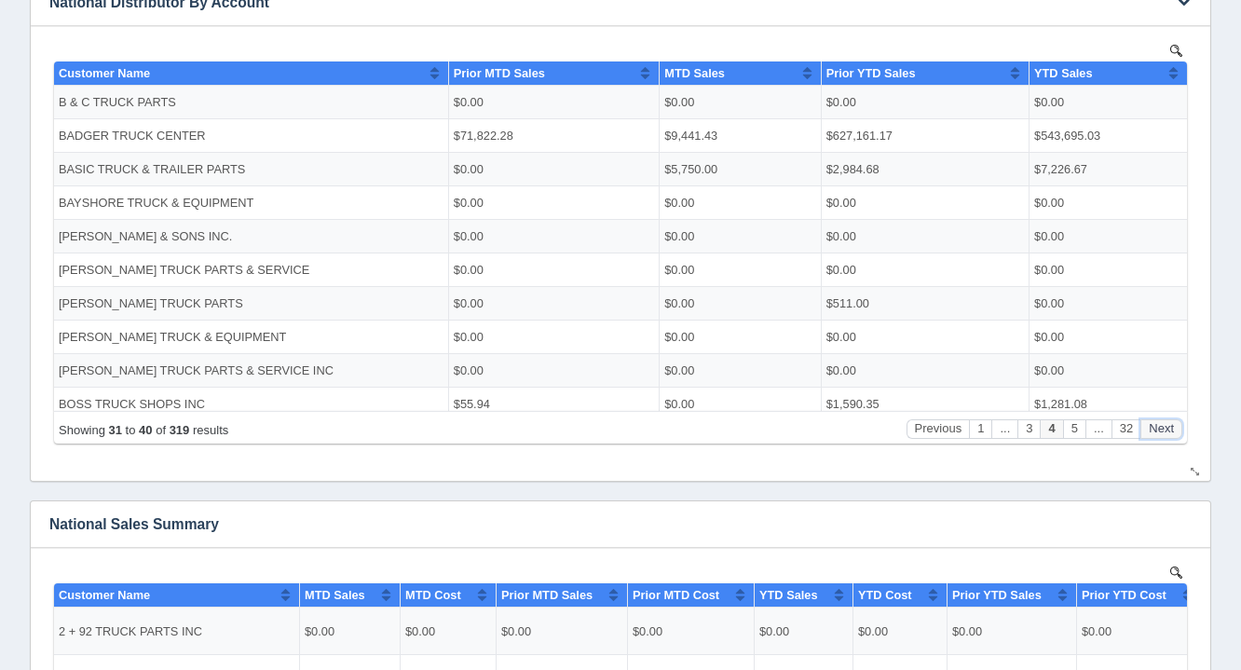
click at [1177, 420] on button "Next" at bounding box center [1161, 428] width 42 height 20
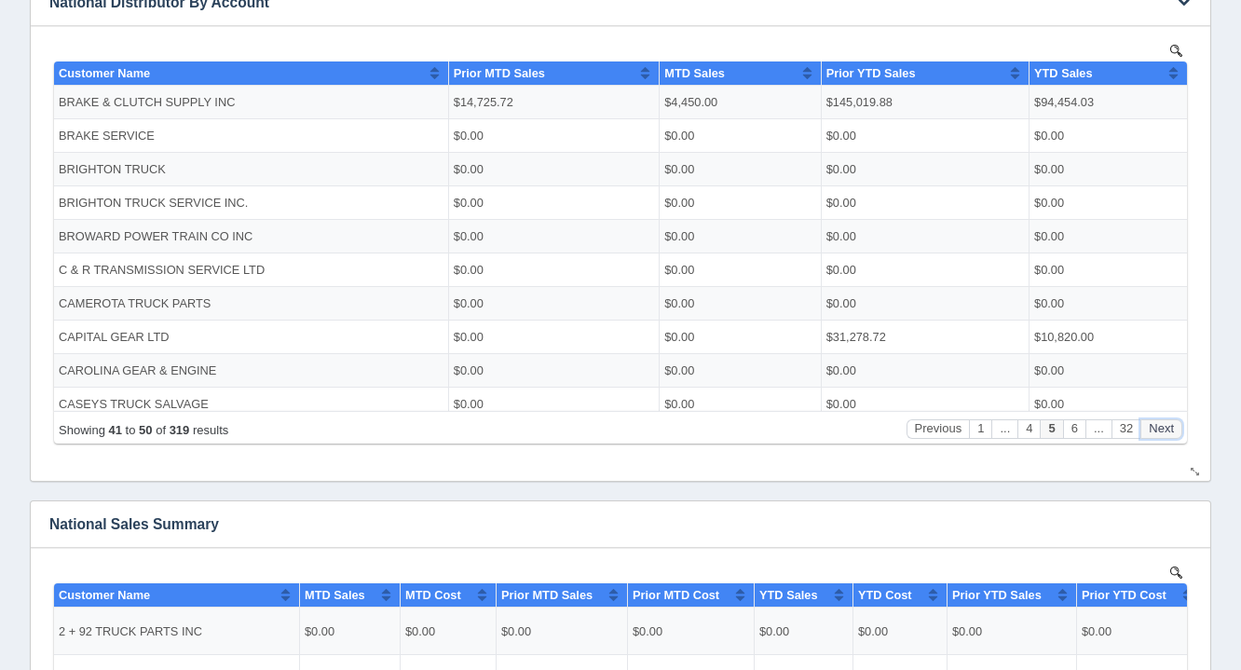
click at [1177, 420] on button "Next" at bounding box center [1161, 428] width 42 height 20
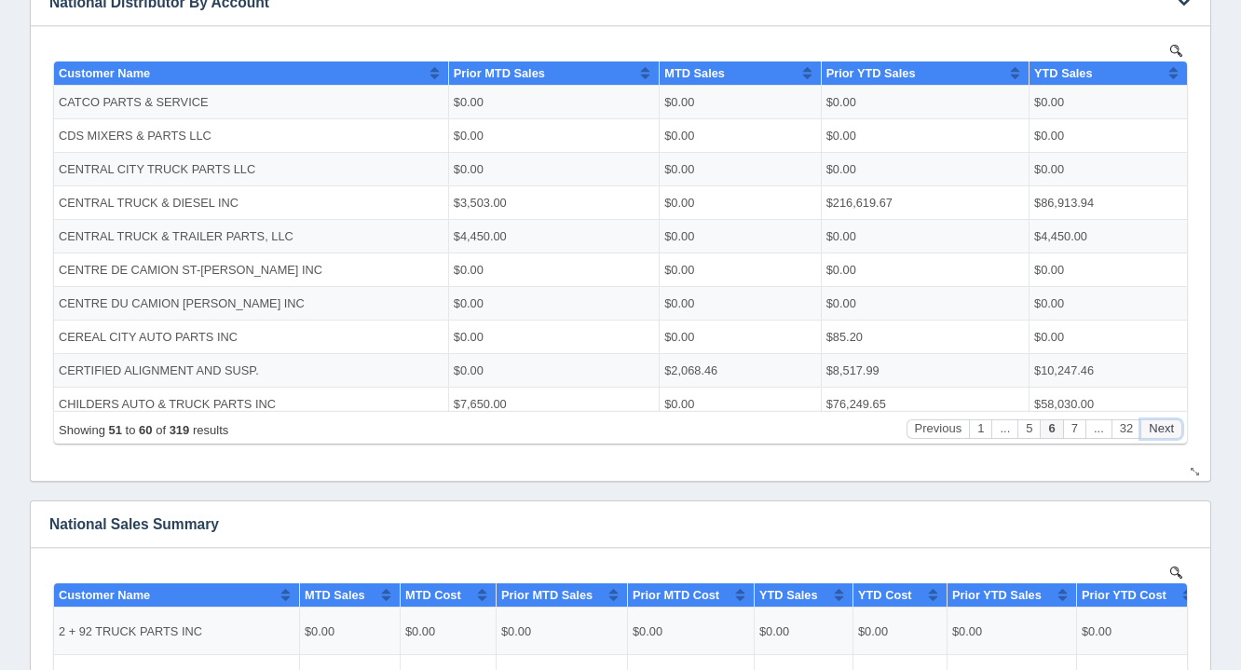
click at [1177, 420] on button "Next" at bounding box center [1161, 428] width 42 height 20
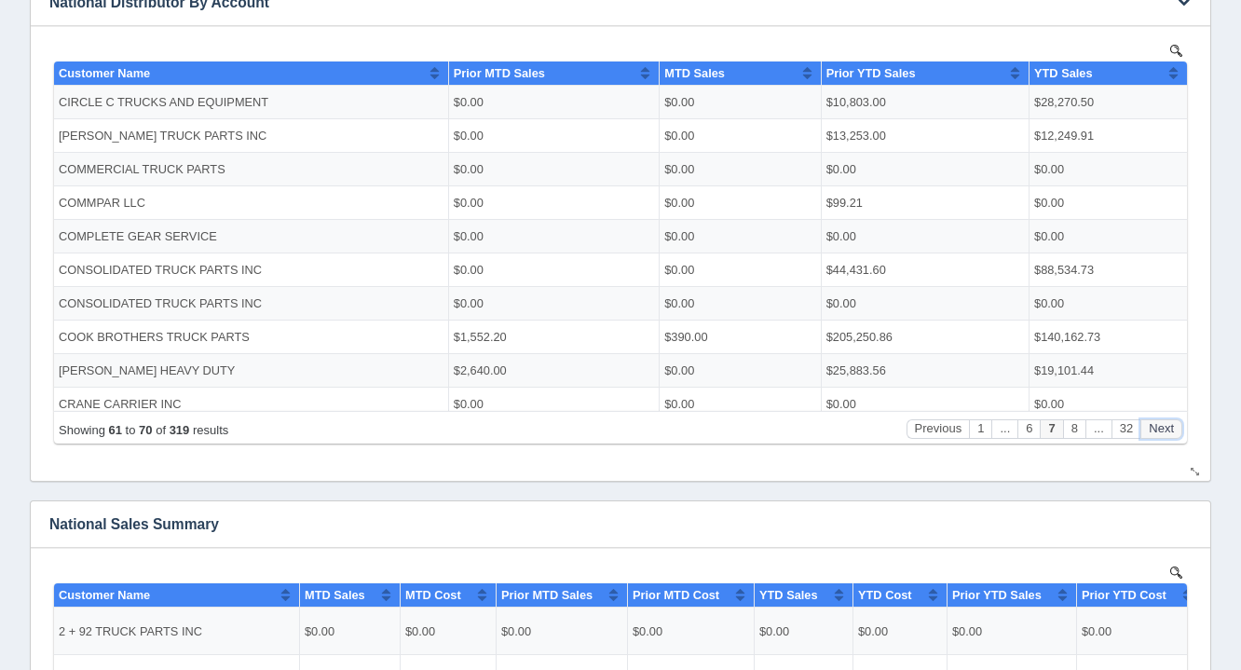
click at [1177, 420] on button "Next" at bounding box center [1161, 428] width 42 height 20
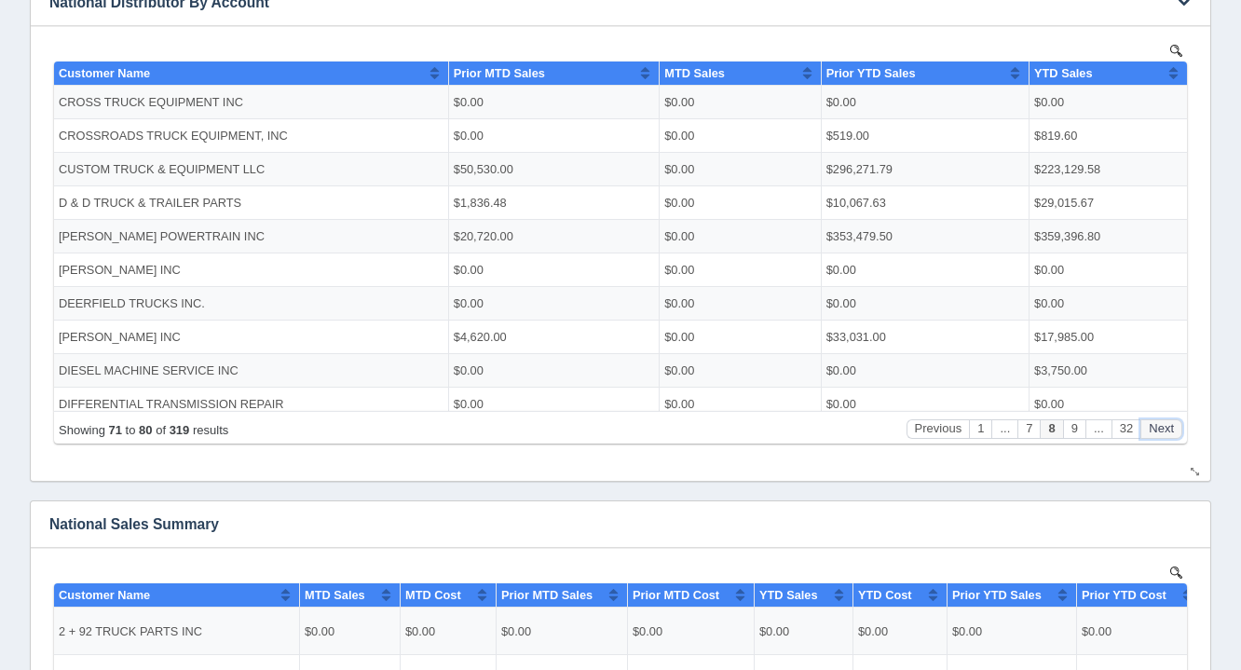
click at [1177, 420] on button "Next" at bounding box center [1161, 428] width 42 height 20
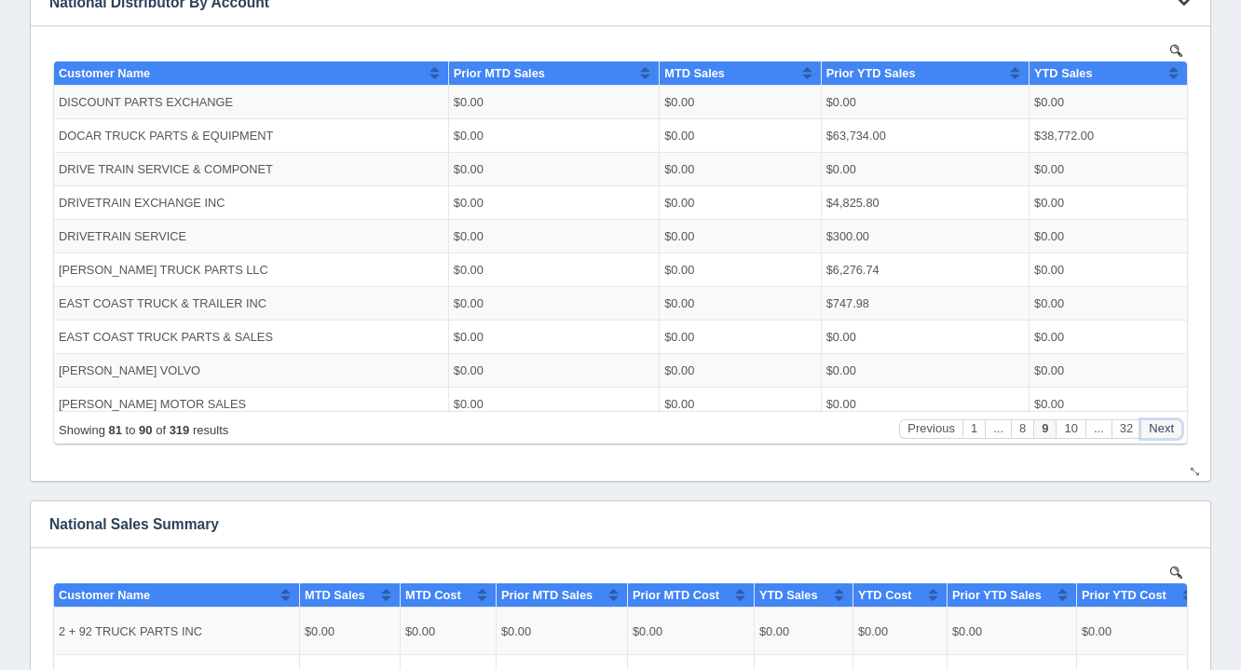
click at [1177, 420] on button "Next" at bounding box center [1161, 428] width 42 height 20
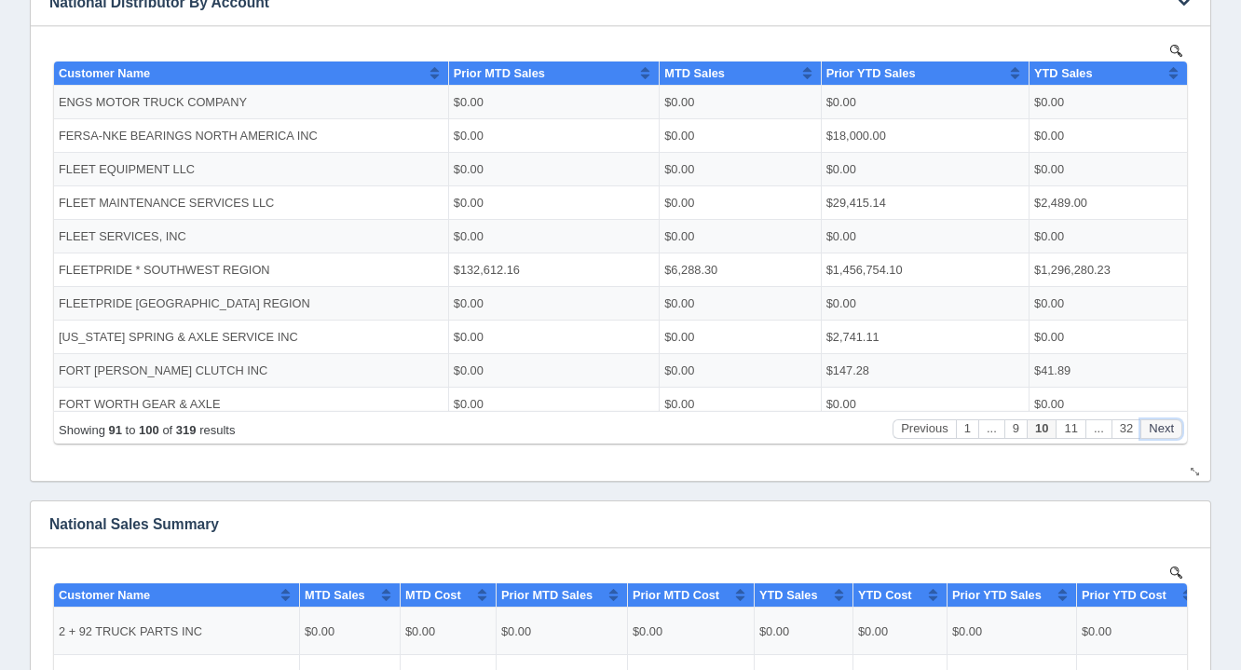
click at [1177, 420] on button "Next" at bounding box center [1161, 428] width 42 height 20
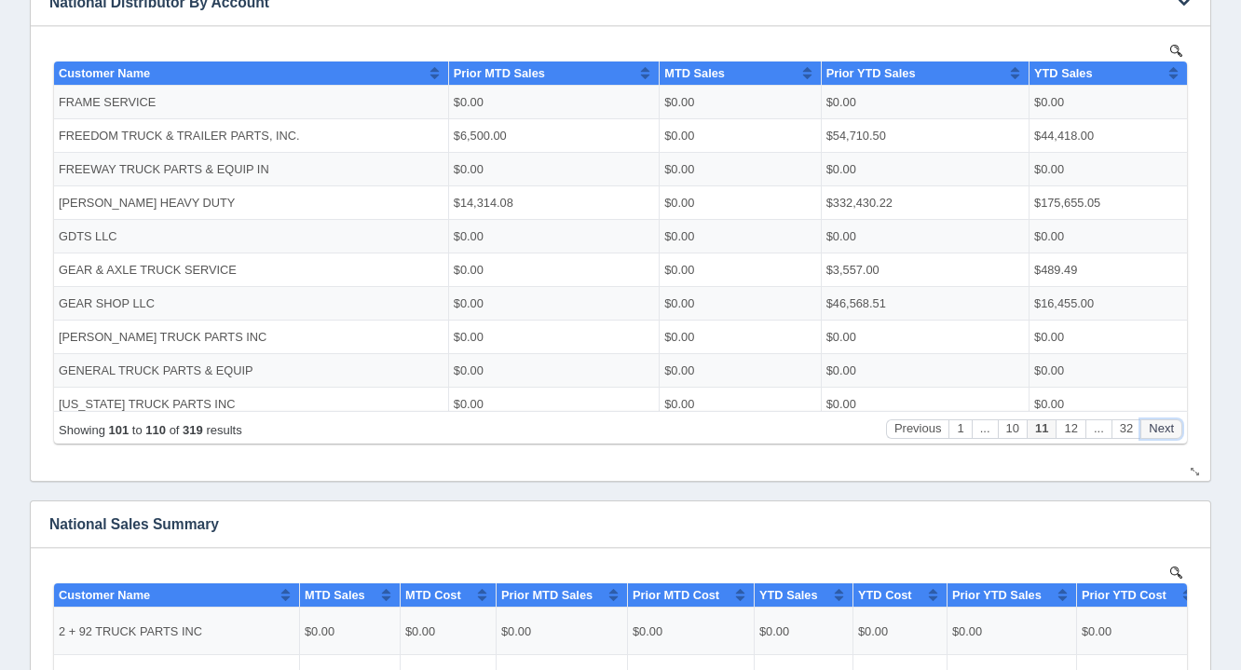
click at [1177, 420] on button "Next" at bounding box center [1161, 428] width 42 height 20
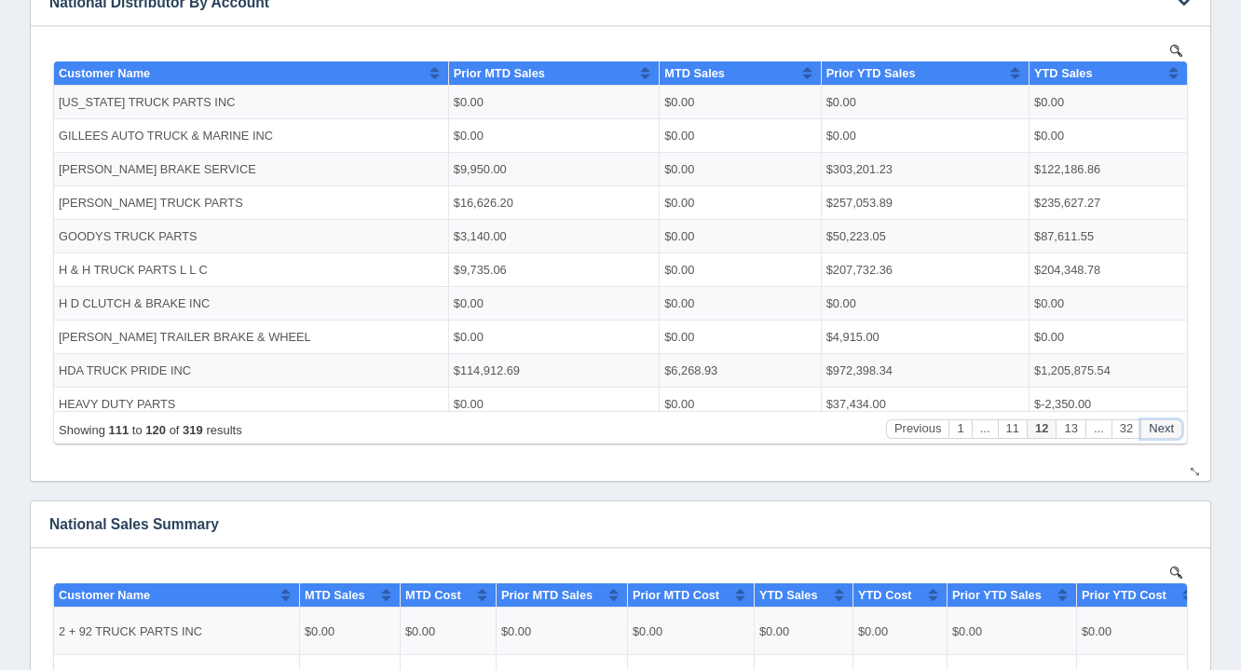
click at [1177, 420] on button "Next" at bounding box center [1161, 428] width 42 height 20
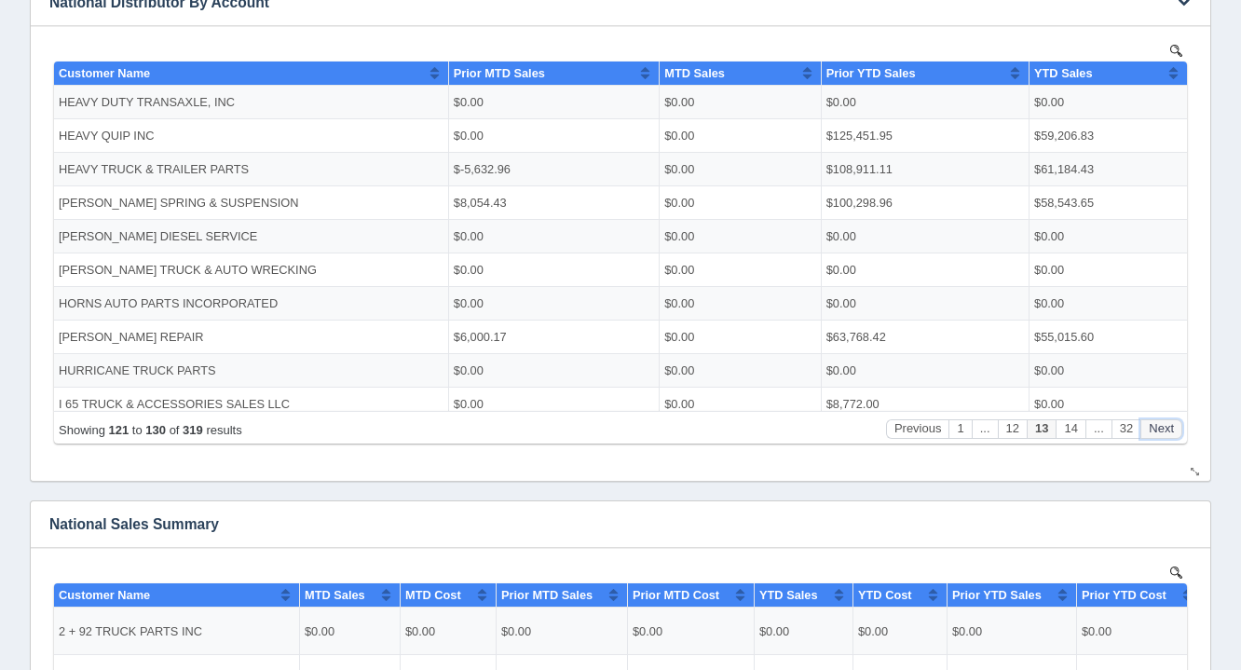
click at [1177, 420] on button "Next" at bounding box center [1161, 428] width 42 height 20
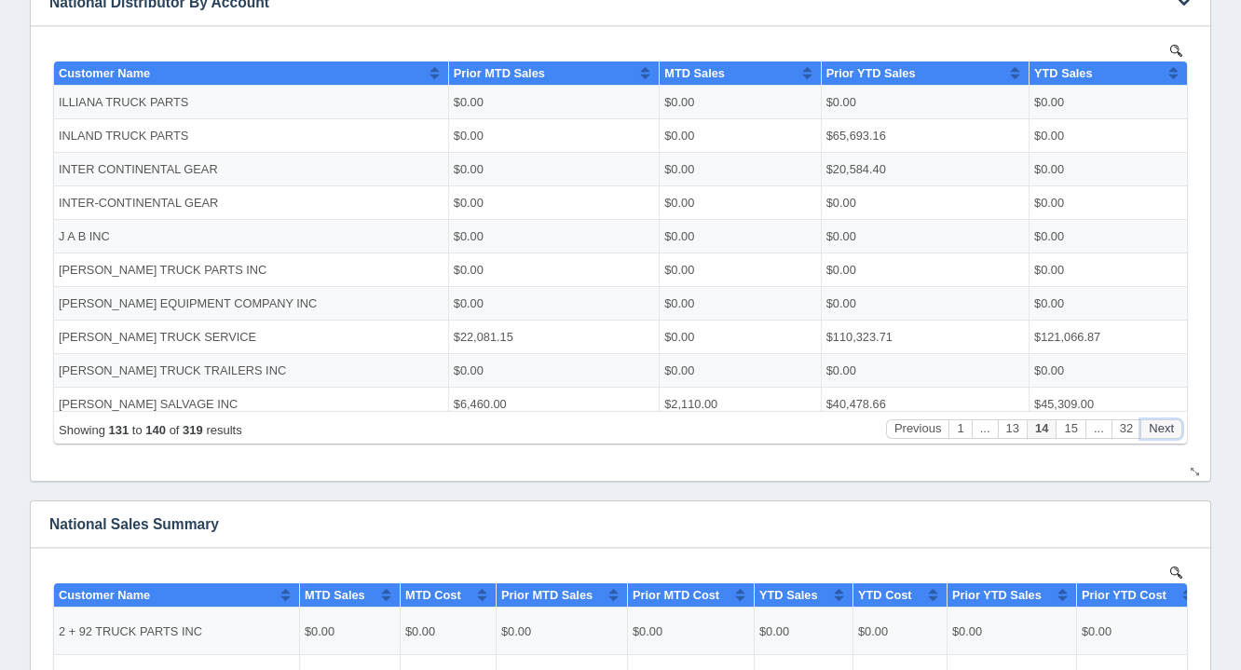
click at [1177, 420] on button "Next" at bounding box center [1161, 428] width 42 height 20
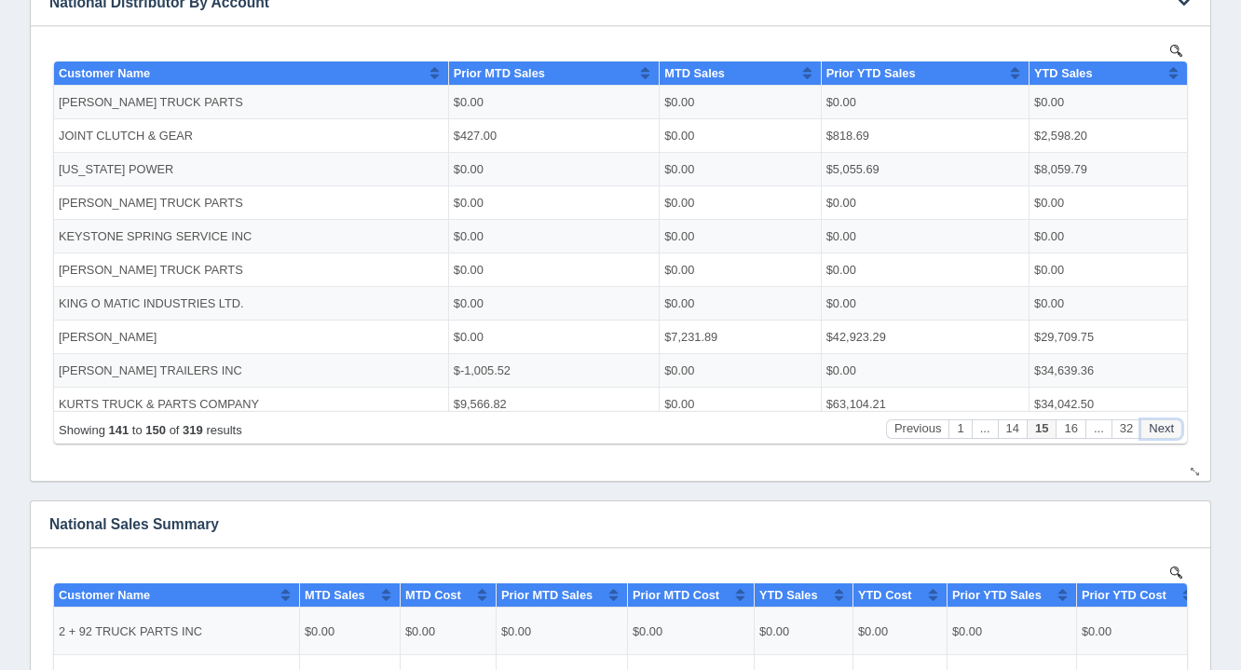
click at [1177, 420] on button "Next" at bounding box center [1161, 428] width 42 height 20
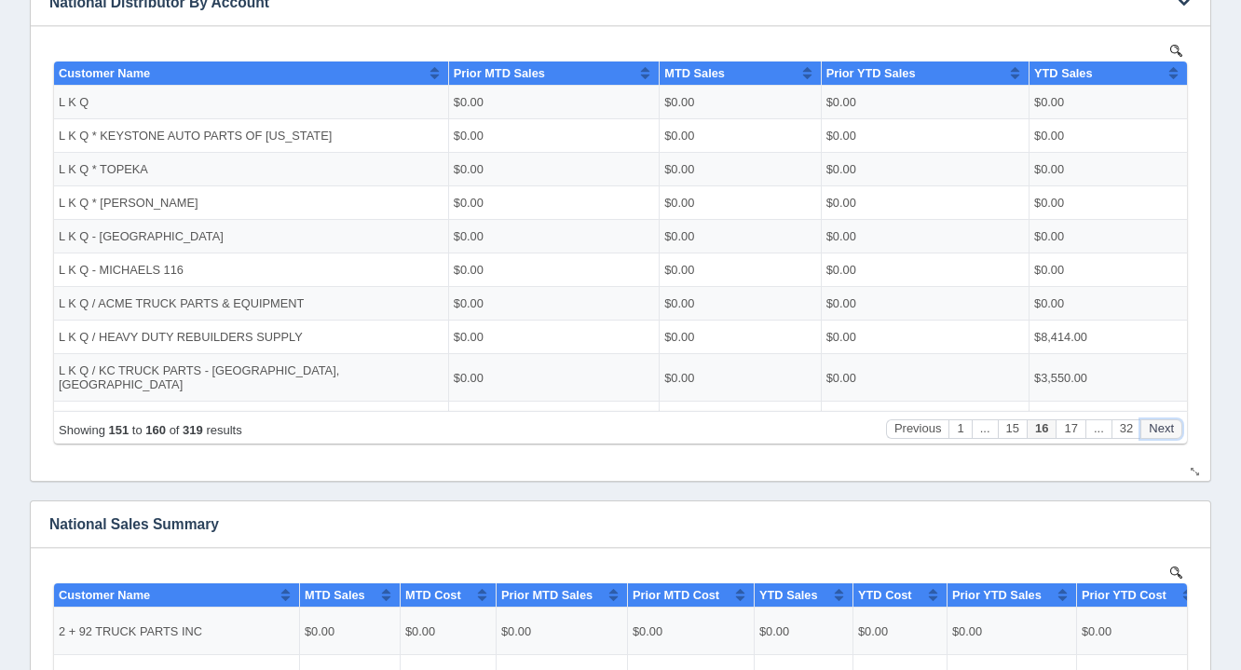
click at [1177, 420] on button "Next" at bounding box center [1161, 428] width 42 height 20
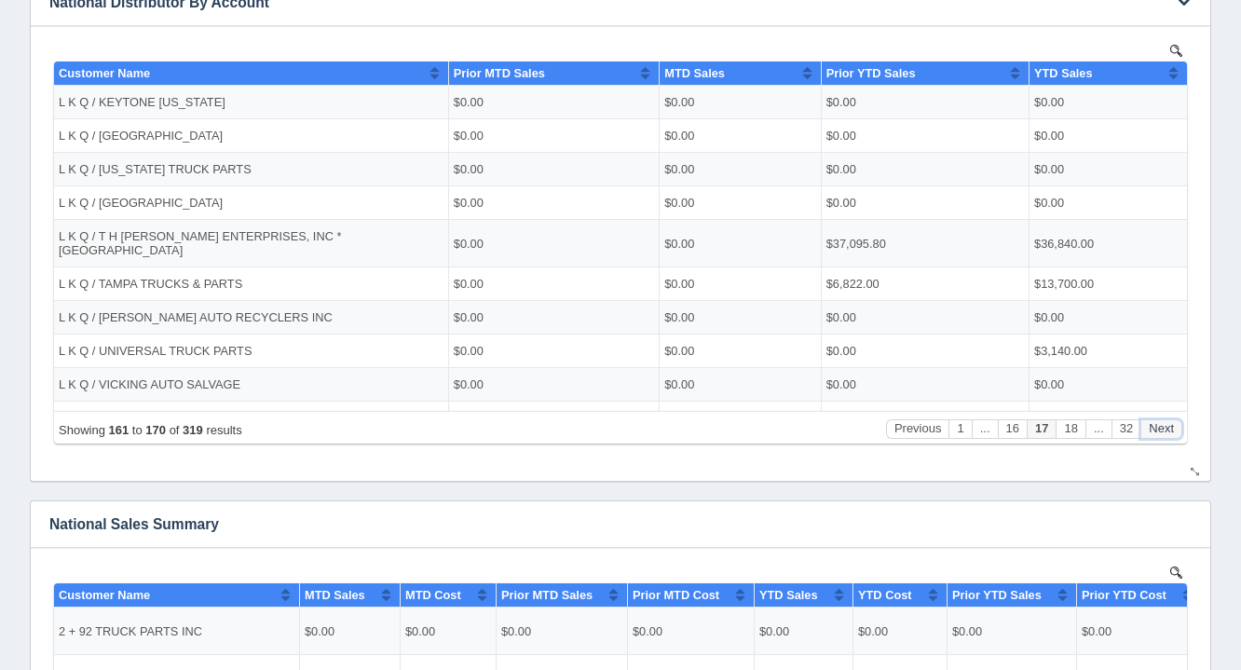
click at [1177, 420] on button "Next" at bounding box center [1161, 428] width 42 height 20
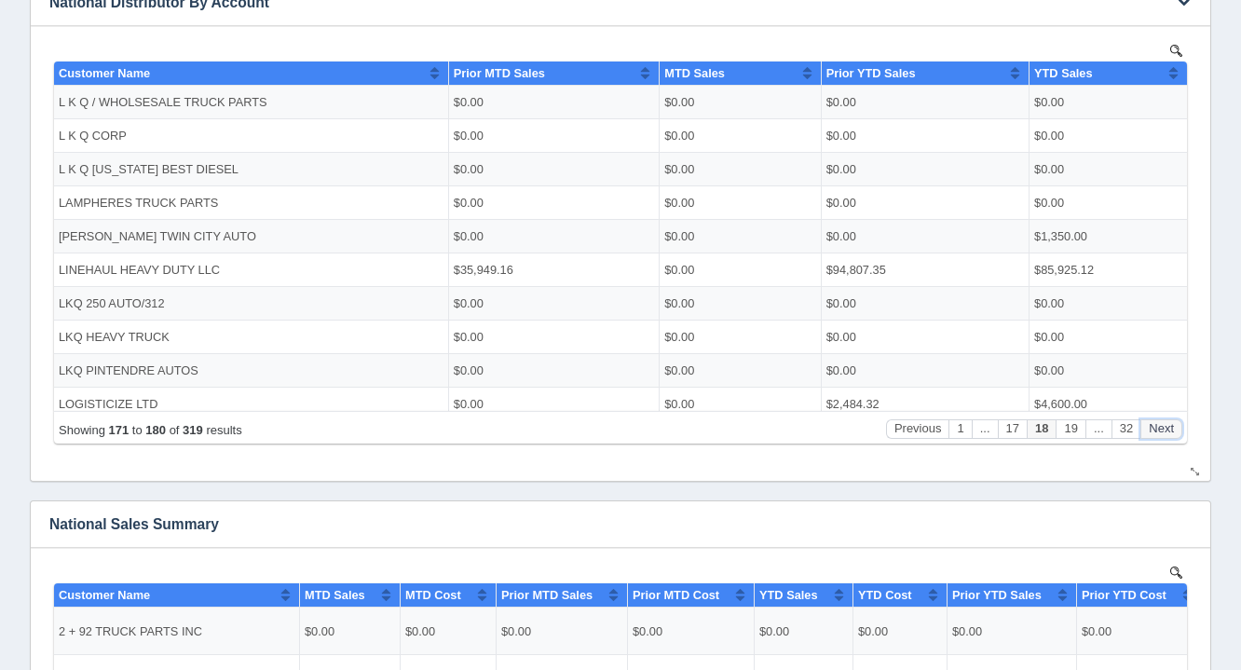
click at [1177, 420] on button "Next" at bounding box center [1161, 428] width 42 height 20
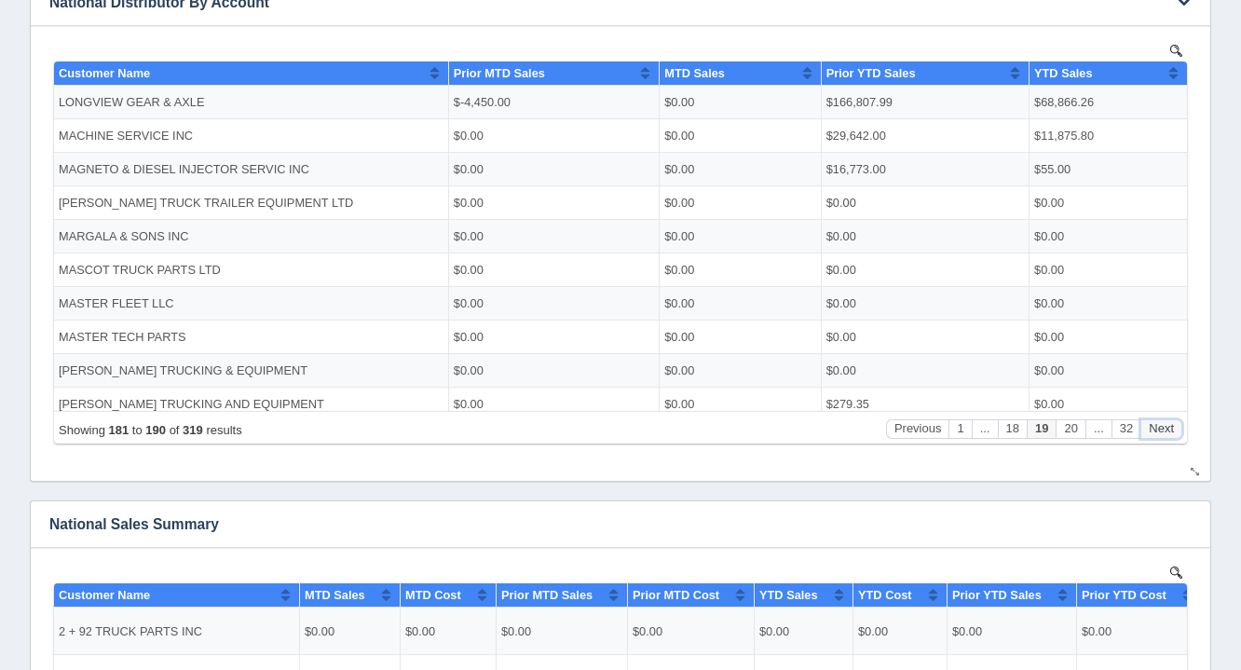
click at [1177, 420] on button "Next" at bounding box center [1161, 428] width 42 height 20
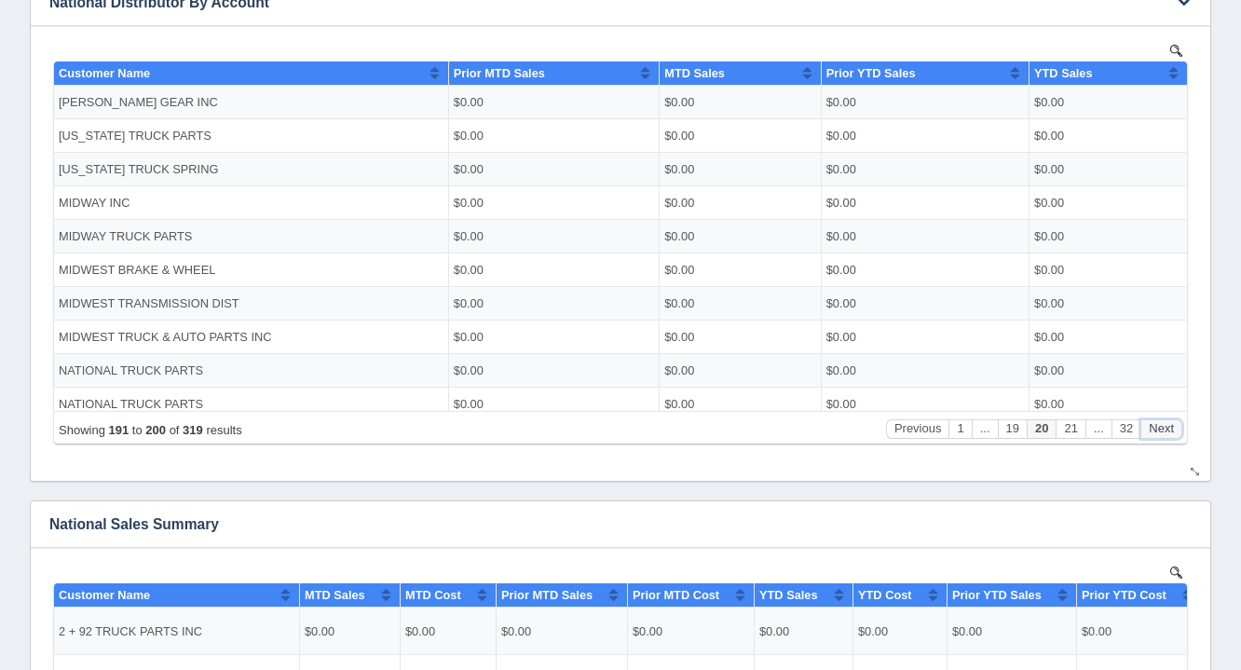
click at [1177, 420] on button "Next" at bounding box center [1161, 428] width 42 height 20
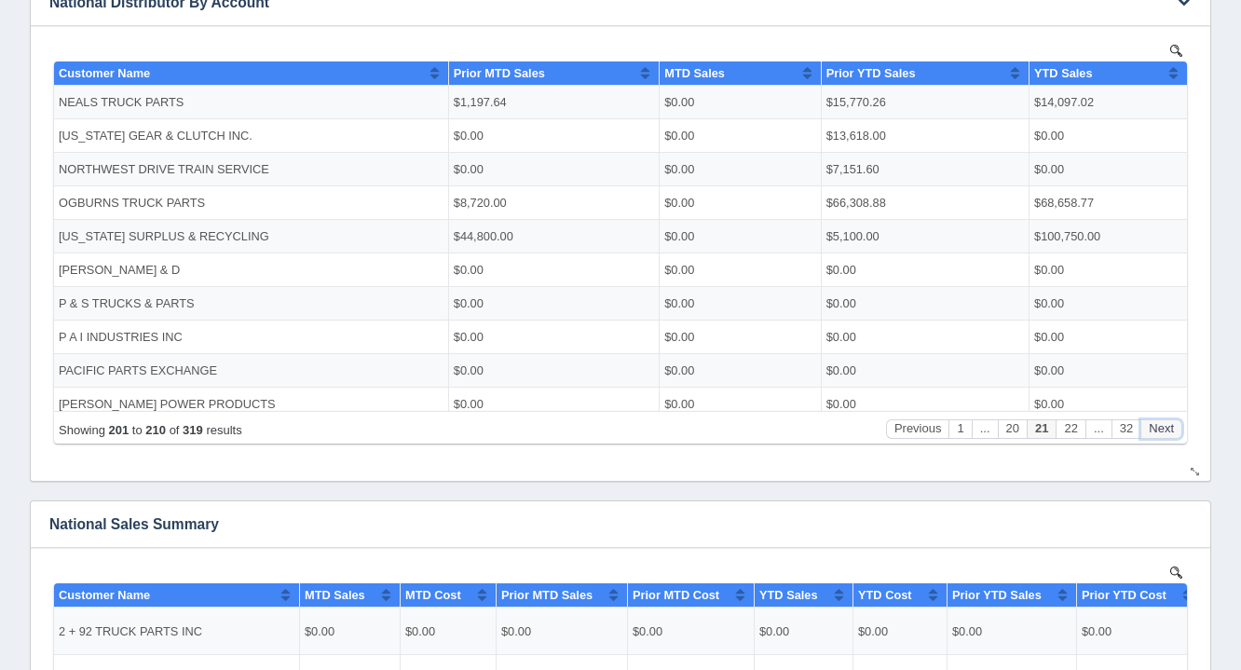
click at [1177, 420] on button "Next" at bounding box center [1161, 428] width 42 height 20
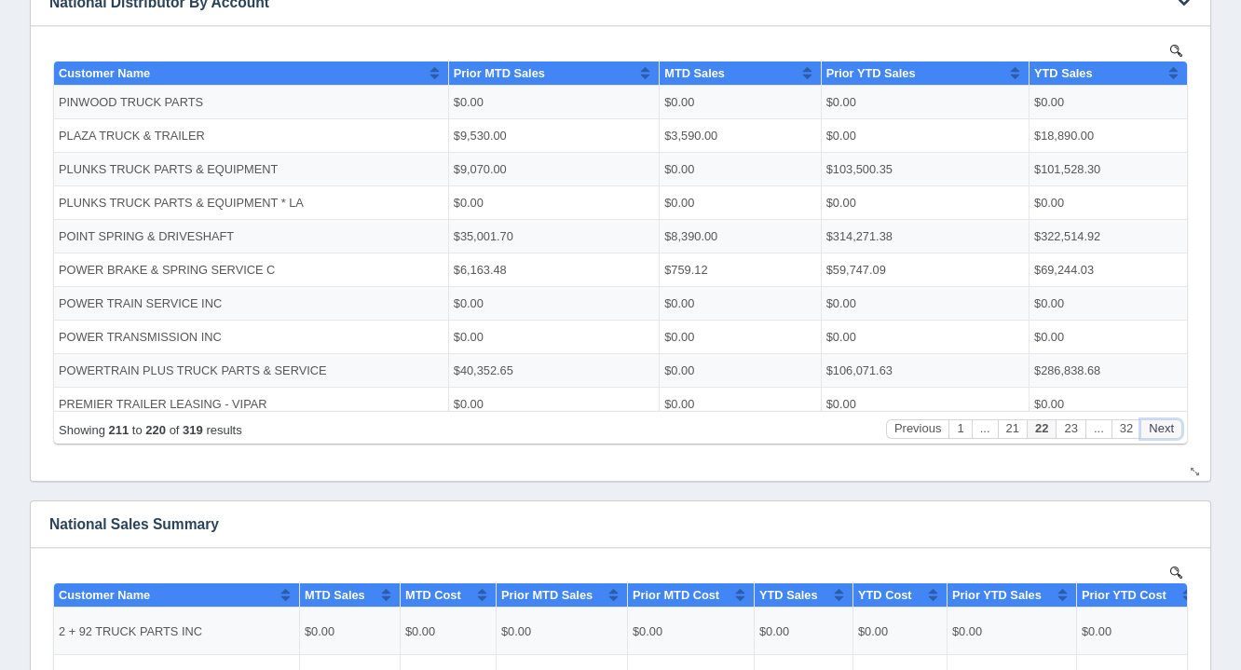
click at [1177, 420] on button "Next" at bounding box center [1161, 428] width 42 height 20
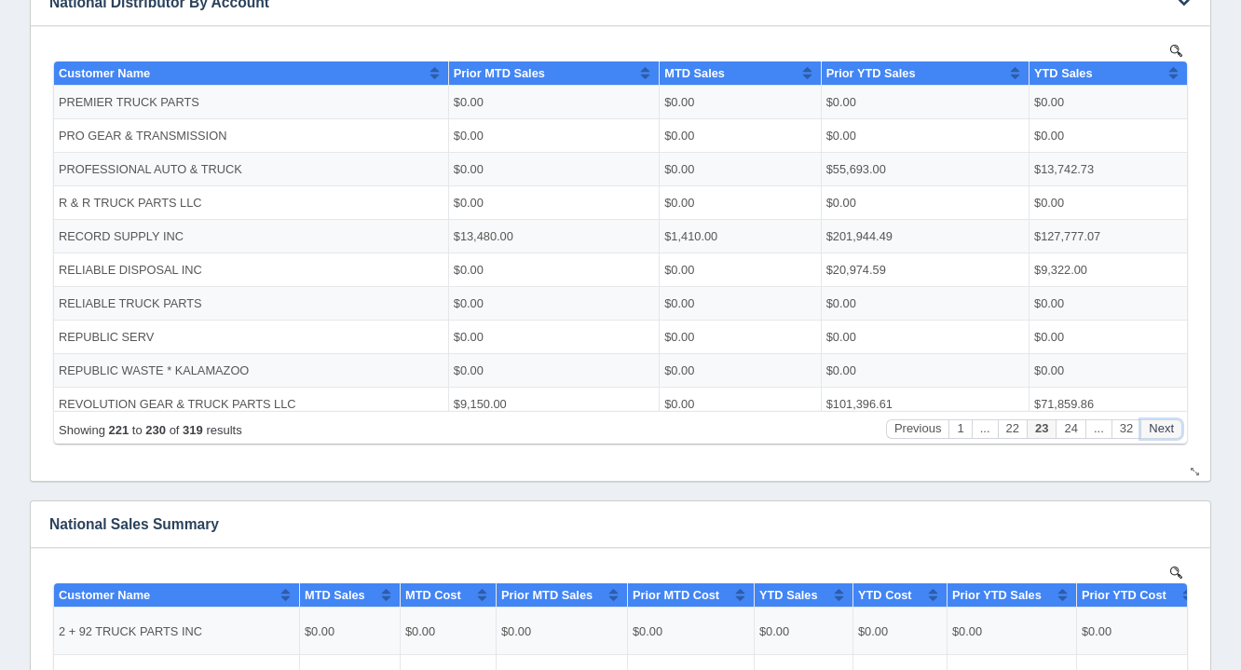
click at [1177, 420] on button "Next" at bounding box center [1161, 428] width 42 height 20
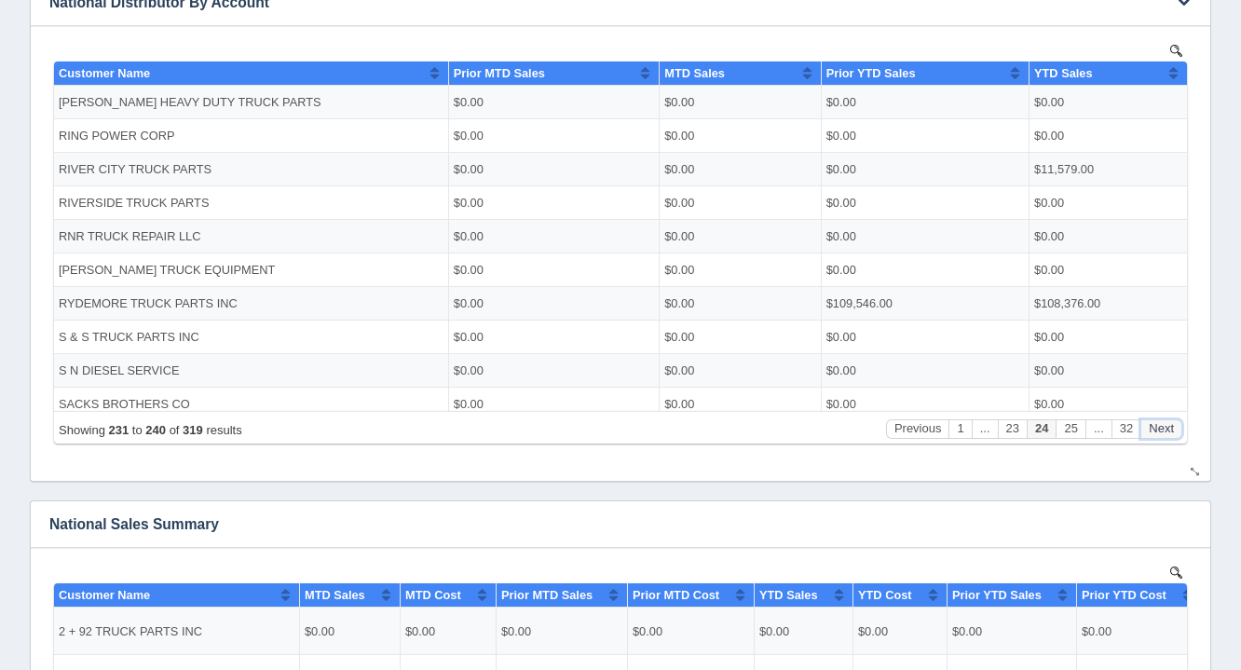
click at [1177, 420] on button "Next" at bounding box center [1161, 428] width 42 height 20
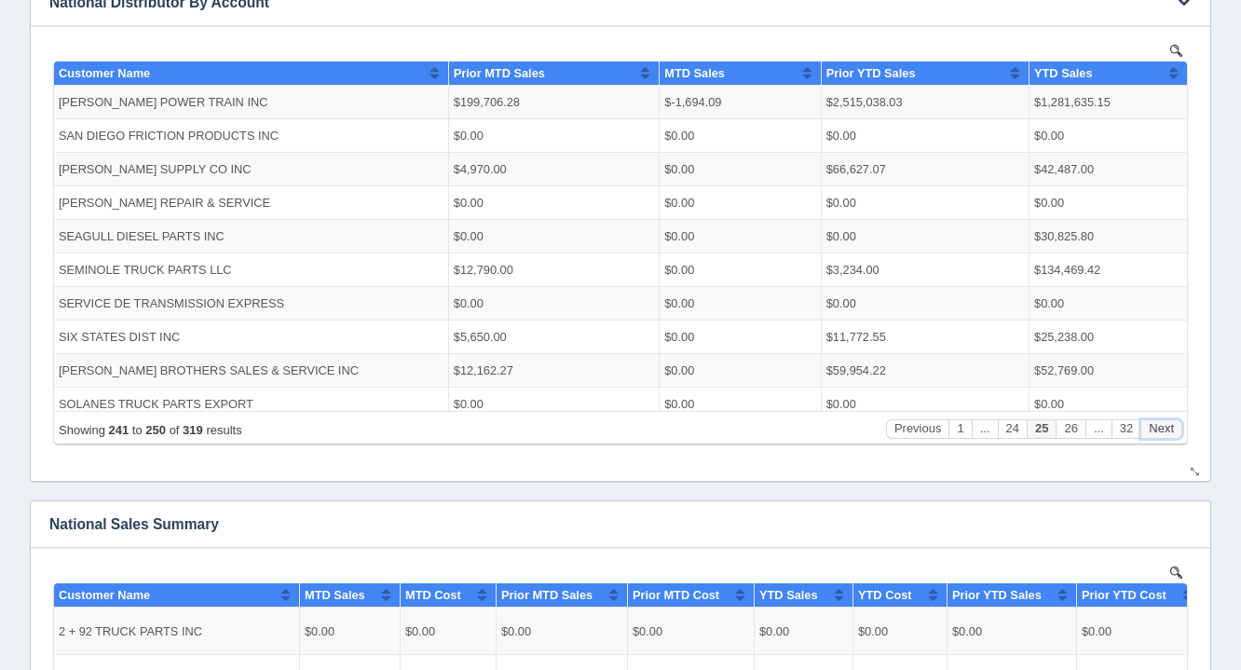
click at [1177, 420] on button "Next" at bounding box center [1161, 428] width 42 height 20
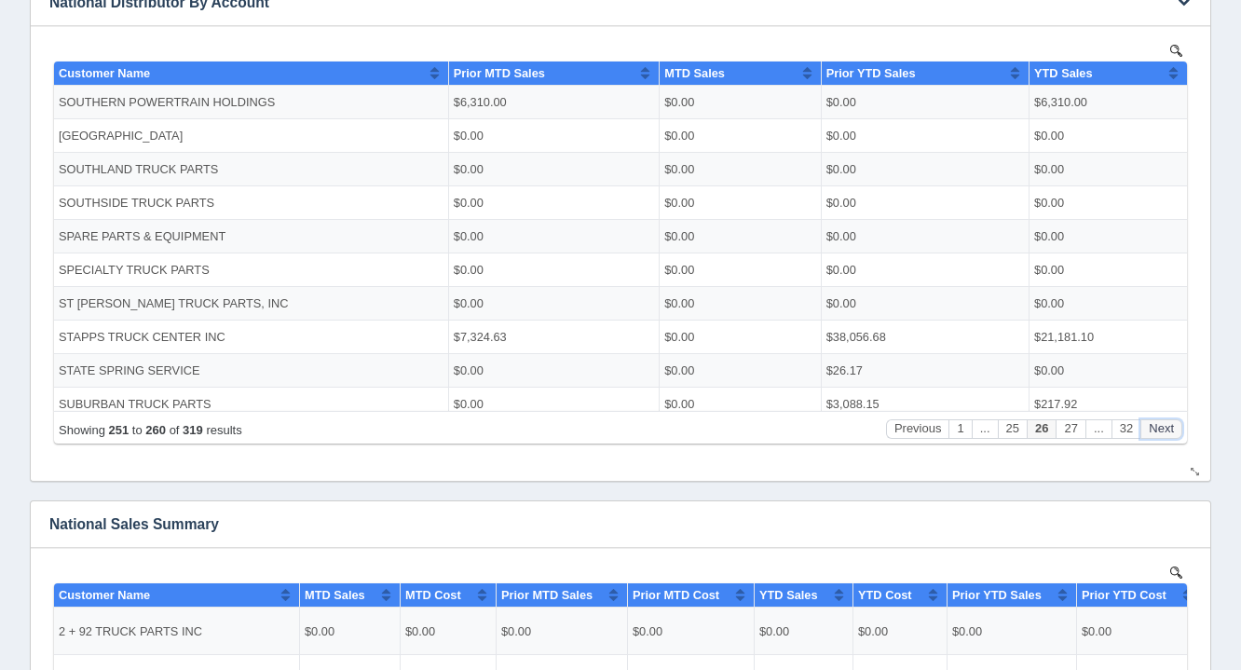
click at [1177, 420] on button "Next" at bounding box center [1161, 428] width 42 height 20
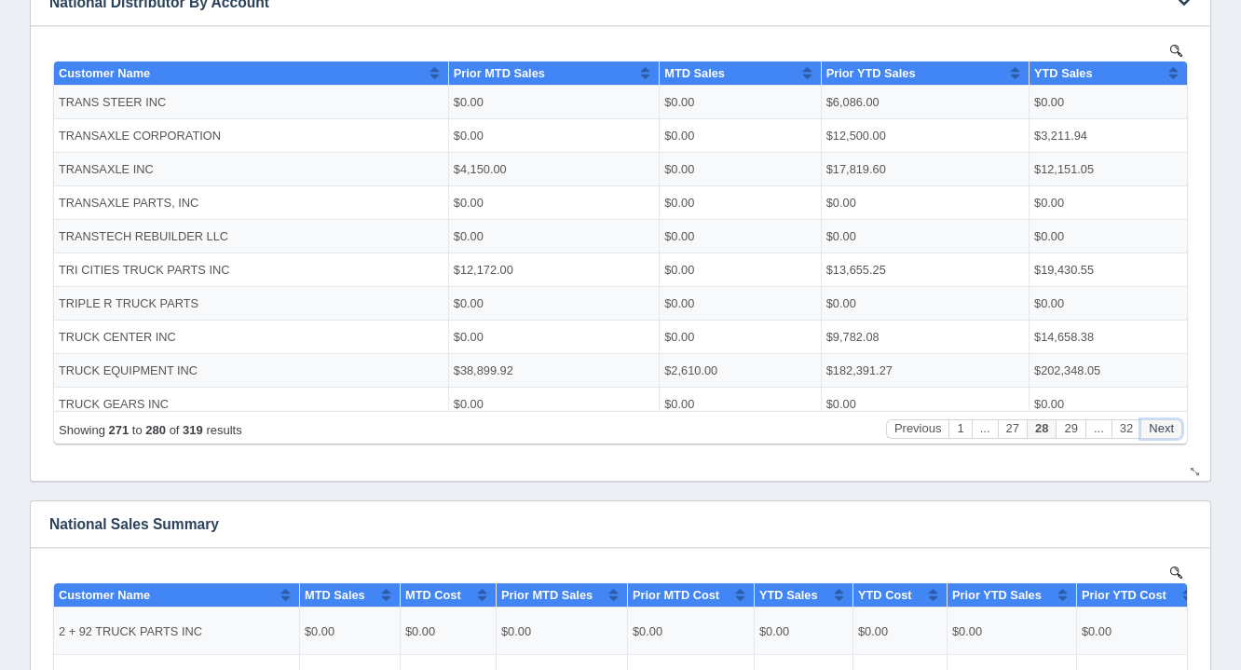
click at [1177, 420] on button "Next" at bounding box center [1161, 428] width 42 height 20
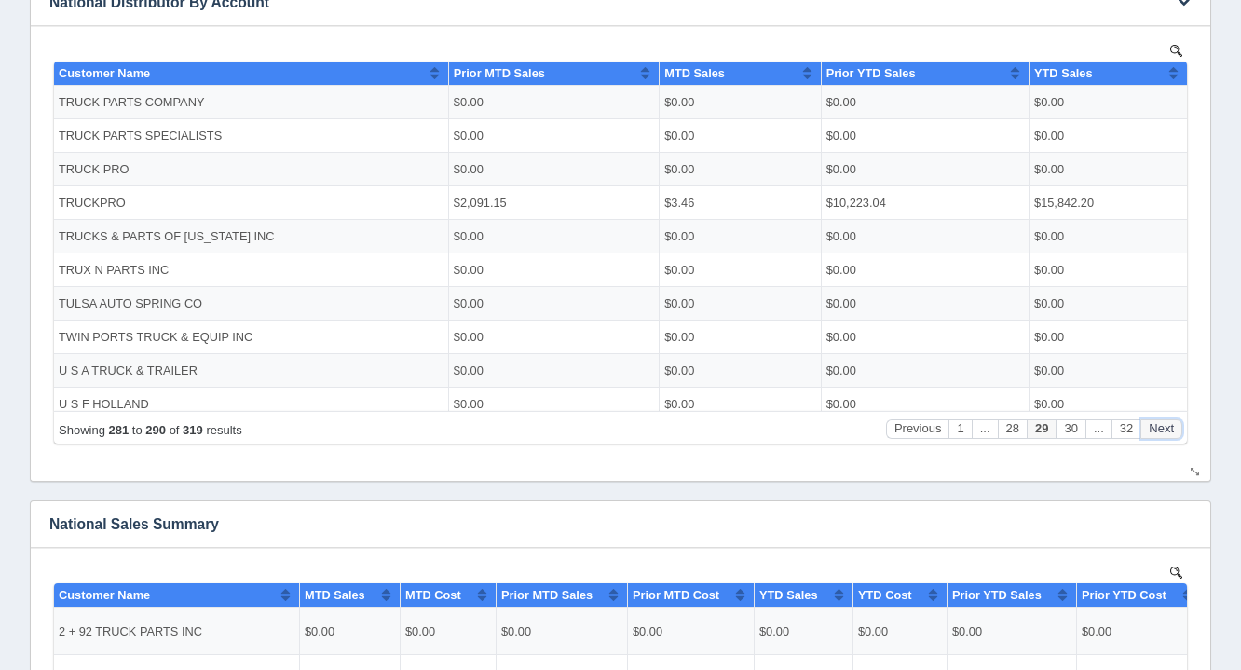
click at [1177, 420] on button "Next" at bounding box center [1161, 428] width 42 height 20
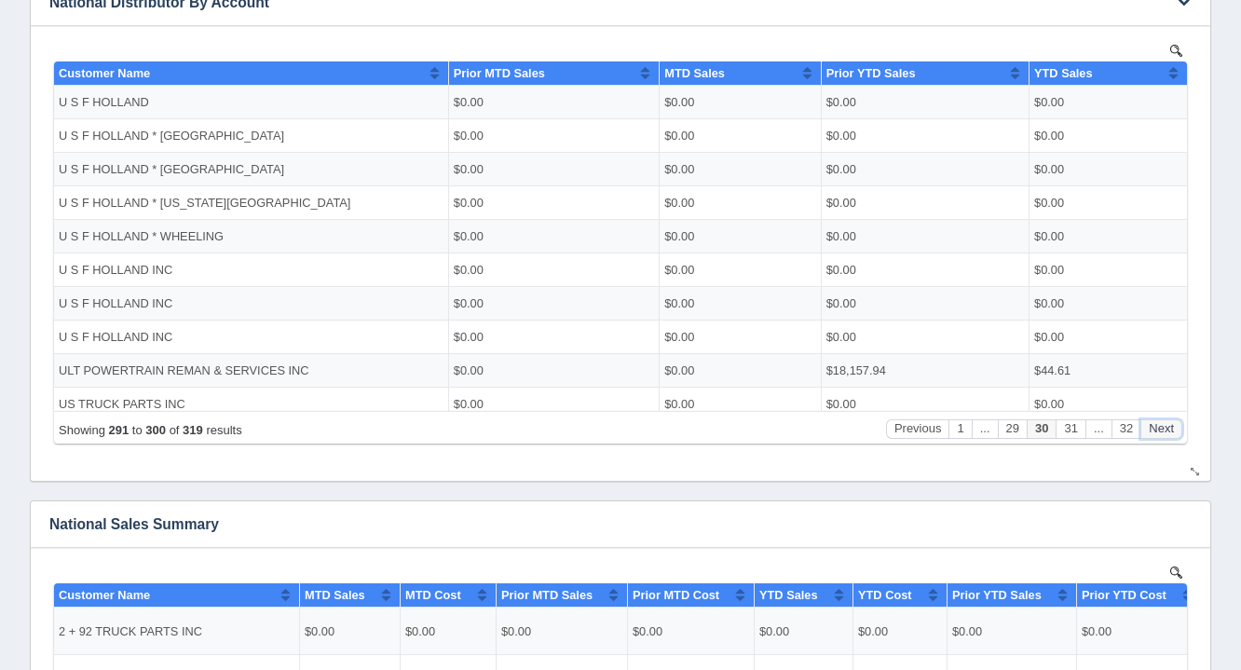
click at [1177, 420] on button "Next" at bounding box center [1161, 428] width 42 height 20
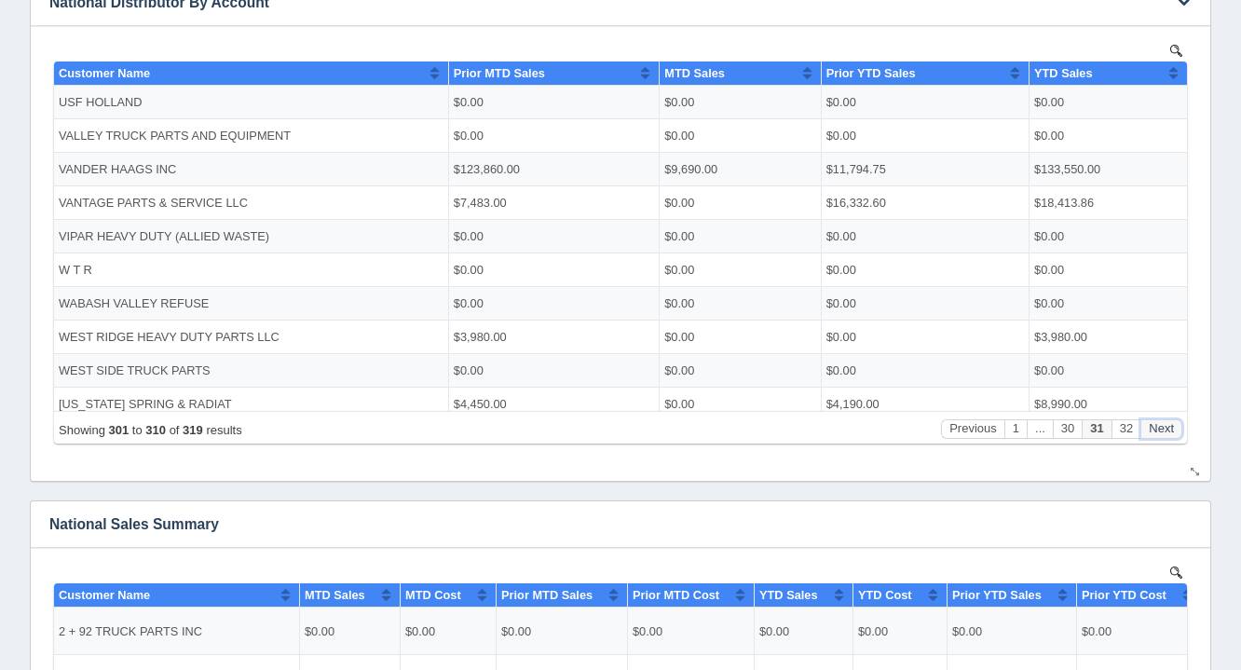
click at [1177, 420] on button "Next" at bounding box center [1161, 428] width 42 height 20
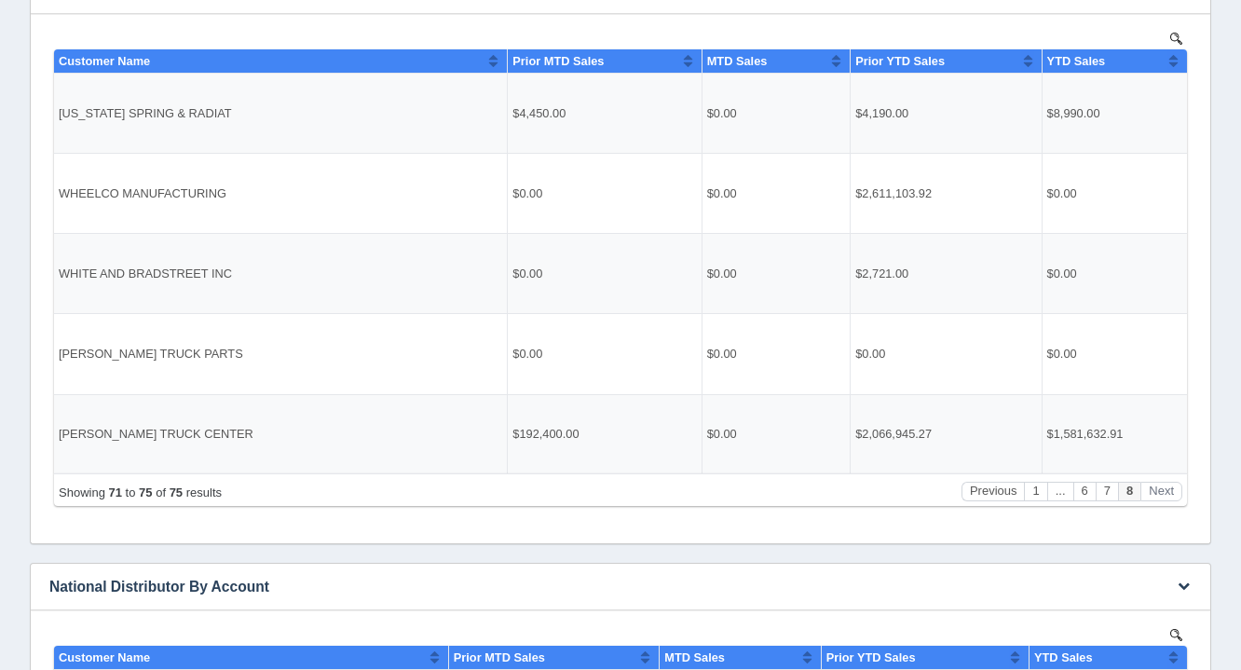
scroll to position [396, 0]
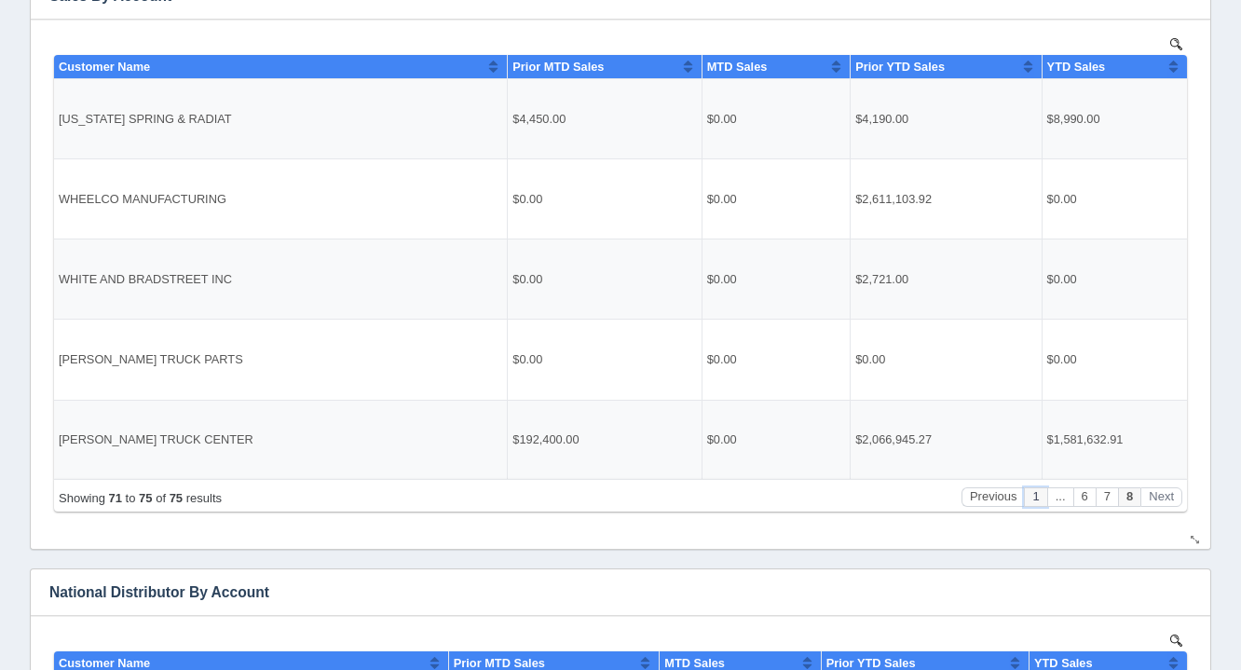
click at [1045, 496] on button "1" at bounding box center [1035, 496] width 22 height 20
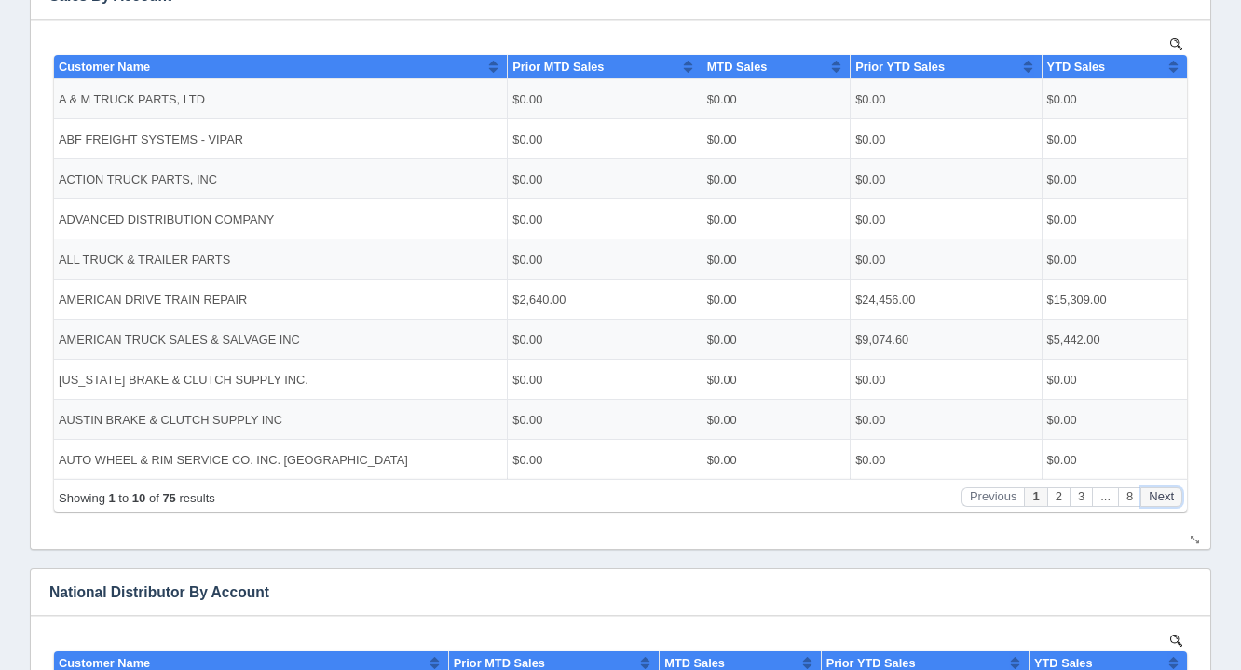
click at [1159, 493] on button "Next" at bounding box center [1161, 496] width 42 height 20
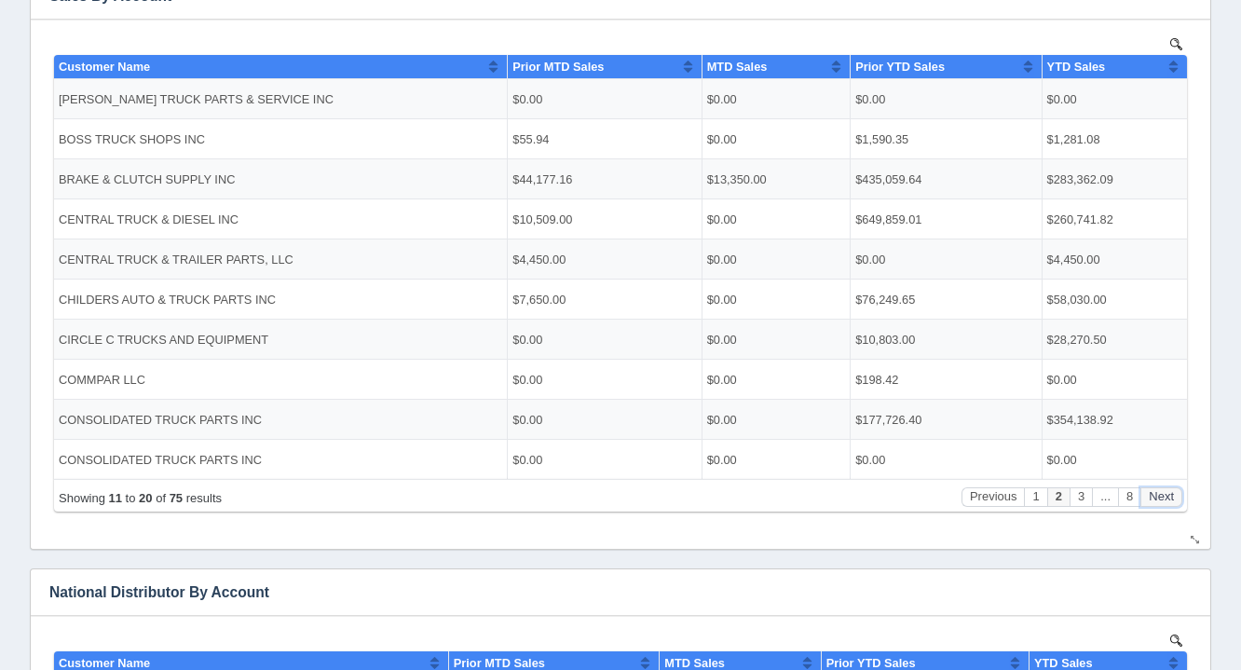
click at [1159, 493] on button "Next" at bounding box center [1161, 496] width 42 height 20
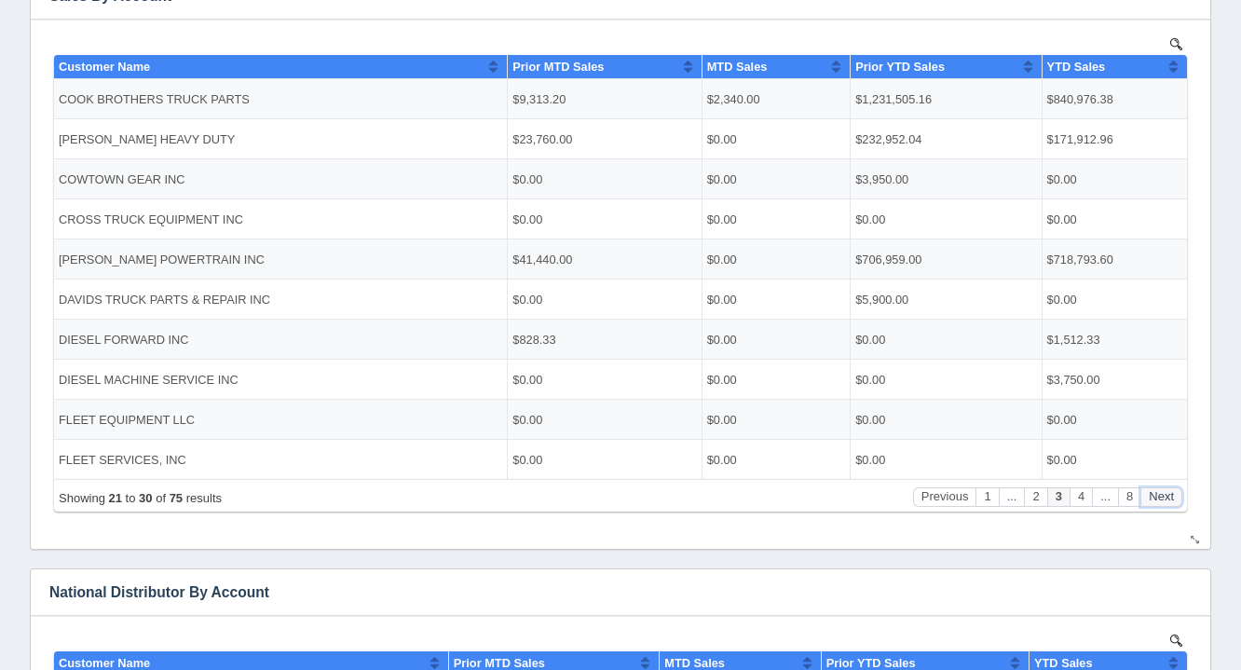
click at [1159, 493] on button "Next" at bounding box center [1161, 496] width 42 height 20
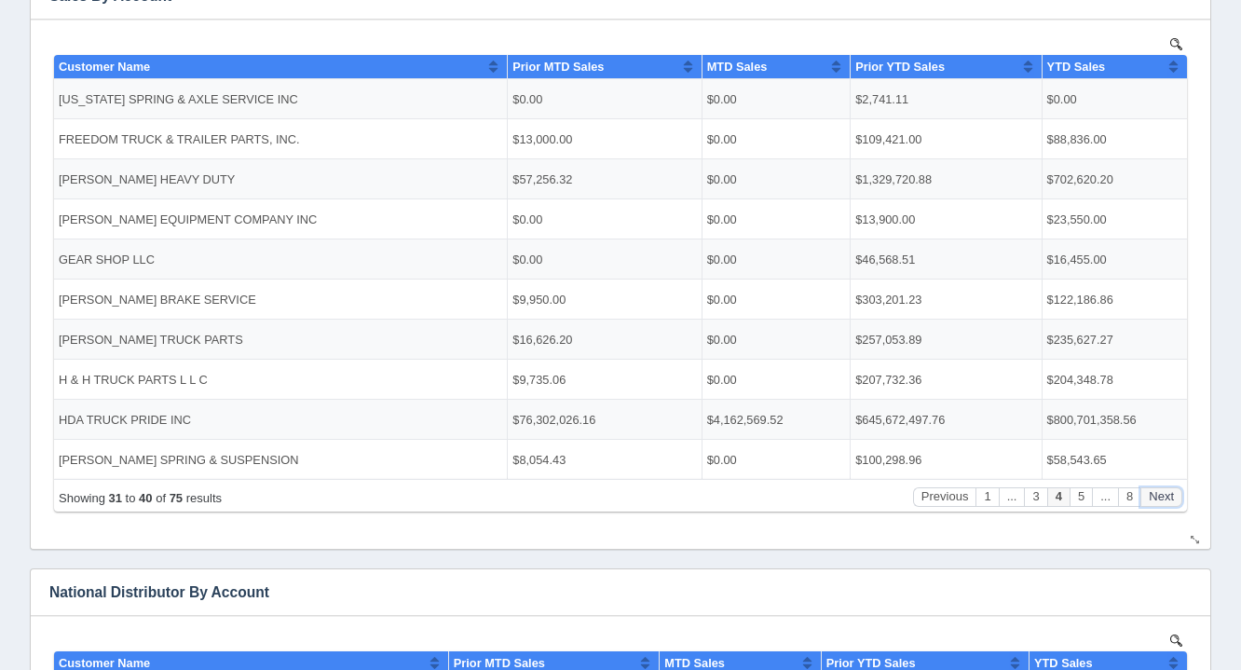
click at [1159, 493] on button "Next" at bounding box center [1161, 496] width 42 height 20
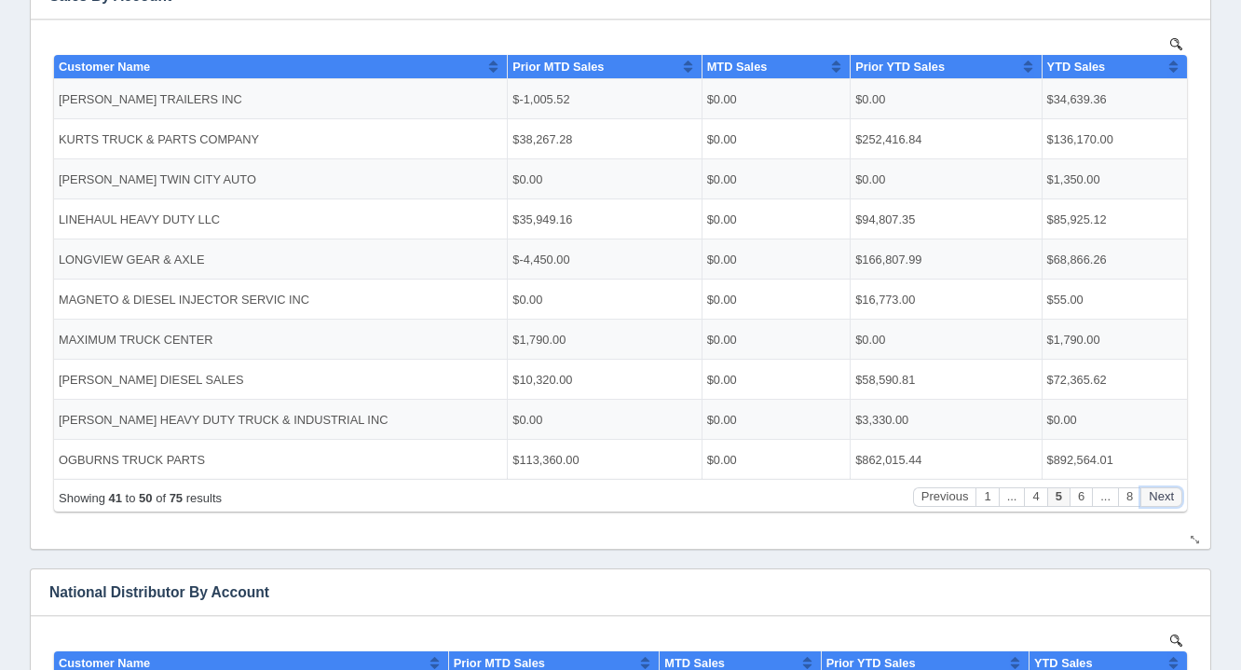
click at [1159, 493] on button "Next" at bounding box center [1161, 496] width 42 height 20
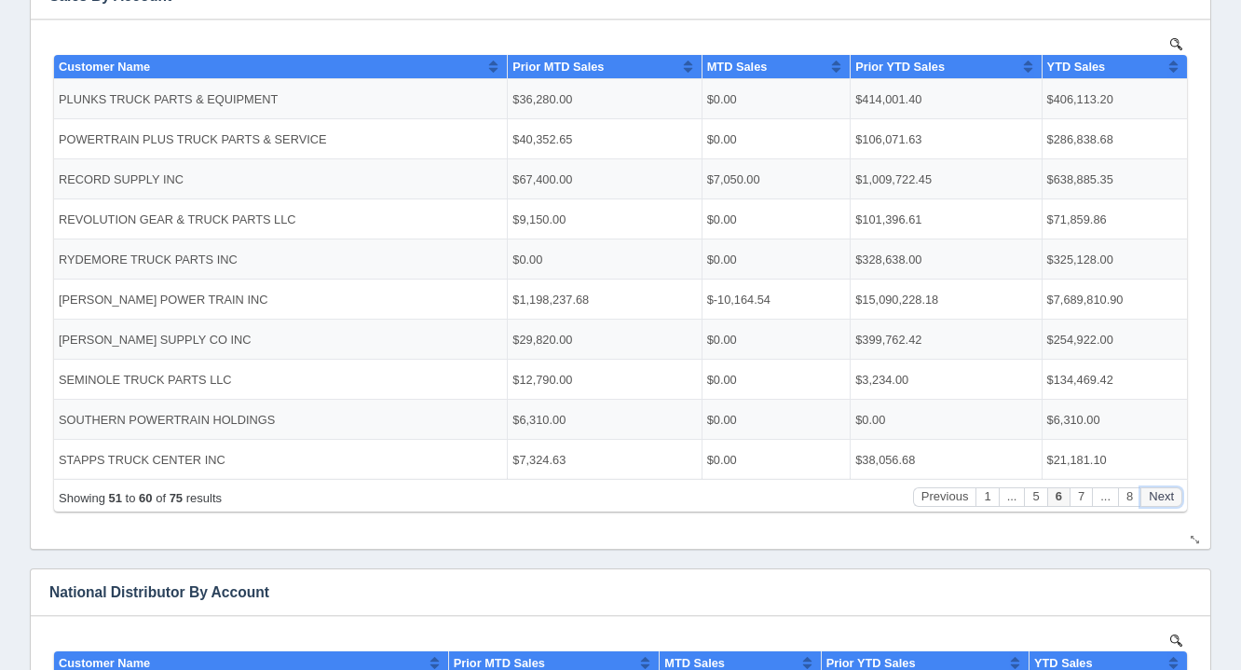
click at [1159, 493] on button "Next" at bounding box center [1161, 496] width 42 height 20
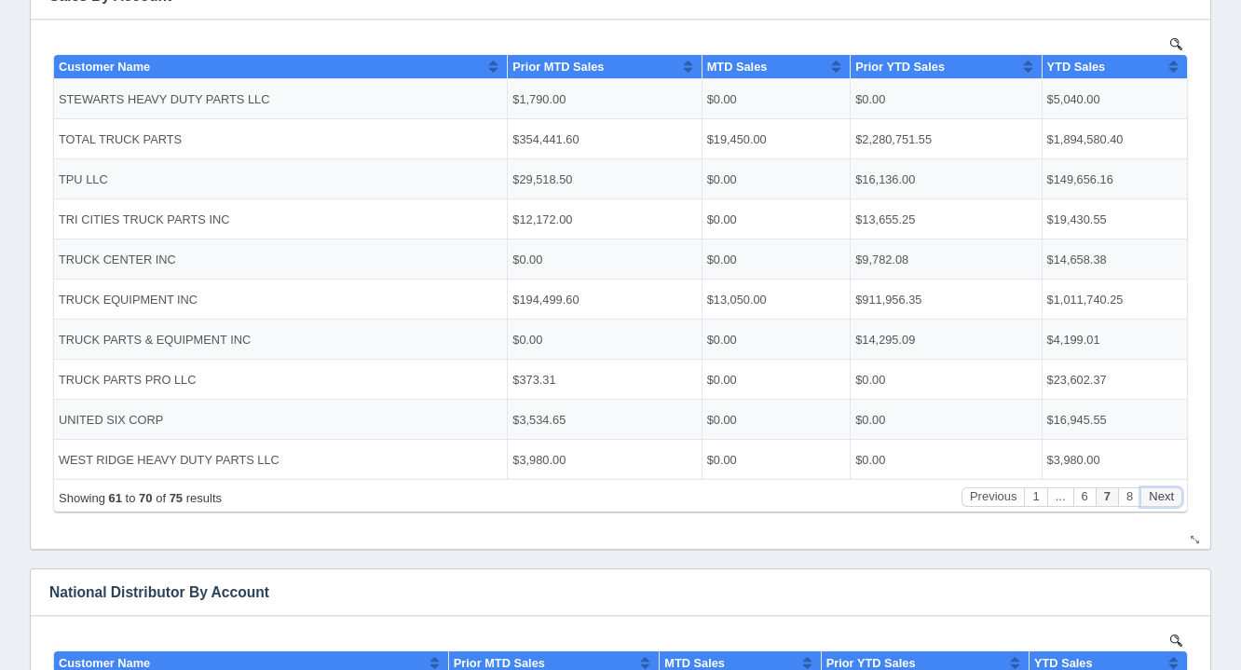
click at [1159, 493] on button "Next" at bounding box center [1161, 496] width 42 height 20
